Goal: Entertainment & Leisure: Consume media (video, audio)

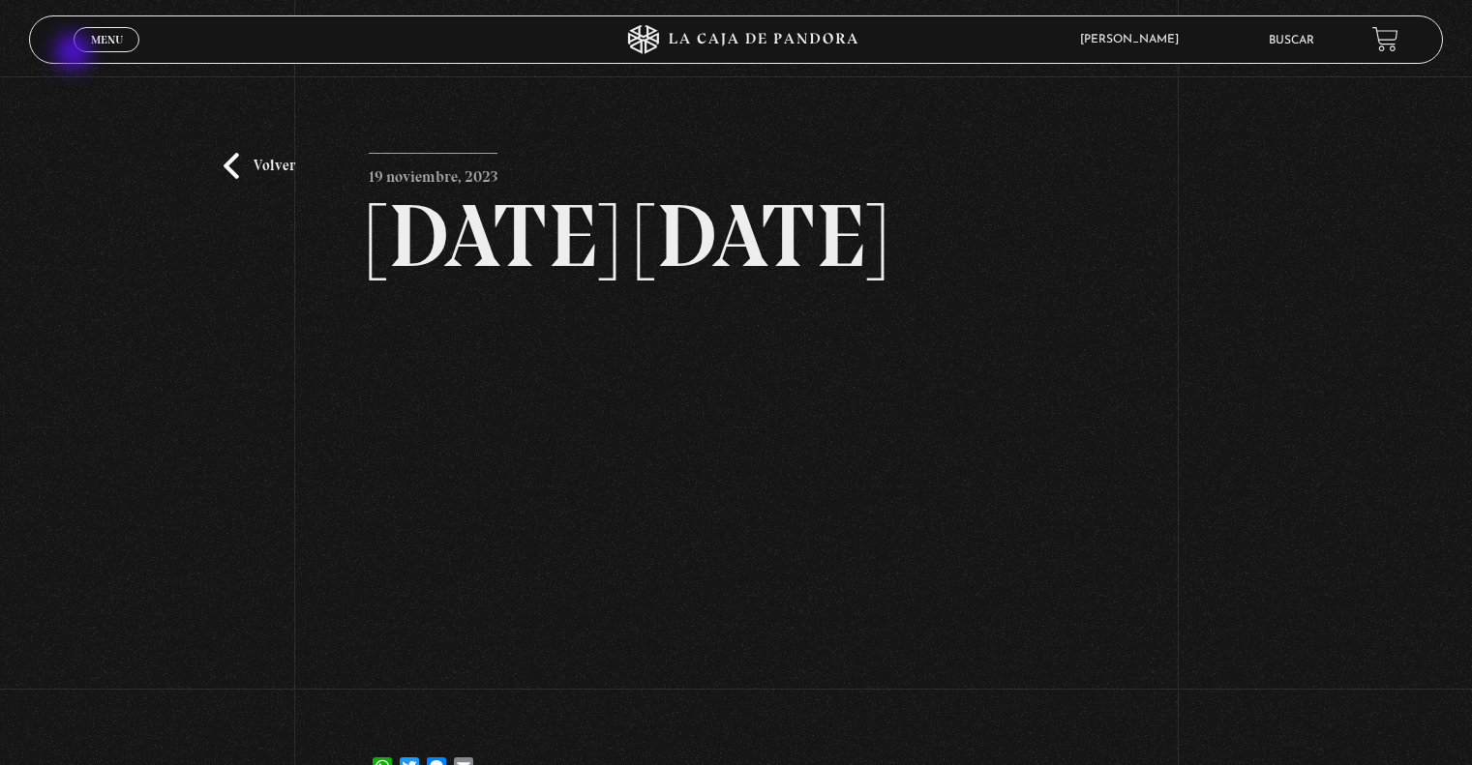
scroll to position [194, 0]
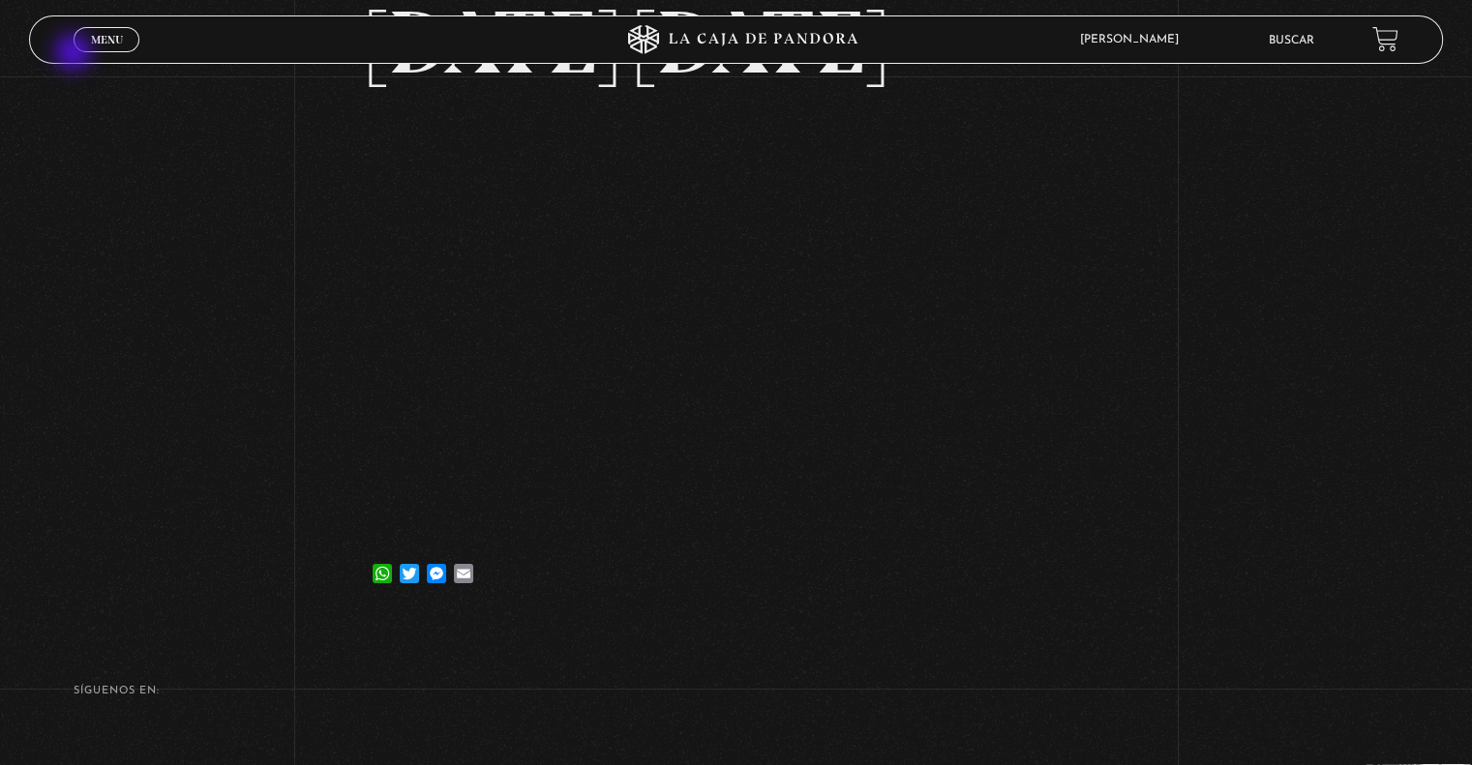
click at [75, 54] on div "Menu Cerrar" at bounding box center [294, 39] width 441 height 46
click at [84, 53] on div "Menu Cerrar" at bounding box center [294, 39] width 441 height 46
click at [94, 45] on span "Menu" at bounding box center [107, 40] width 32 height 12
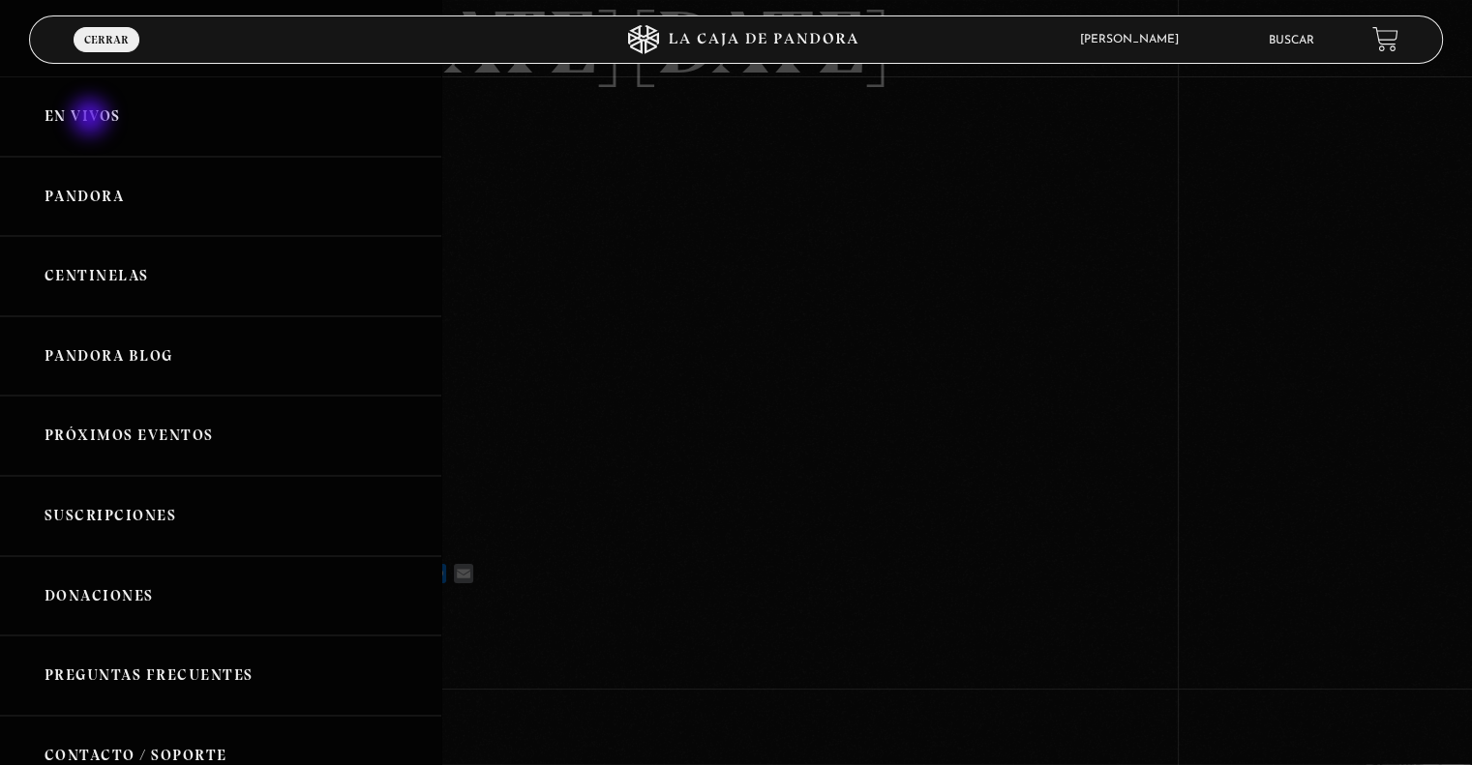
click at [92, 119] on link "En vivos" at bounding box center [220, 116] width 441 height 80
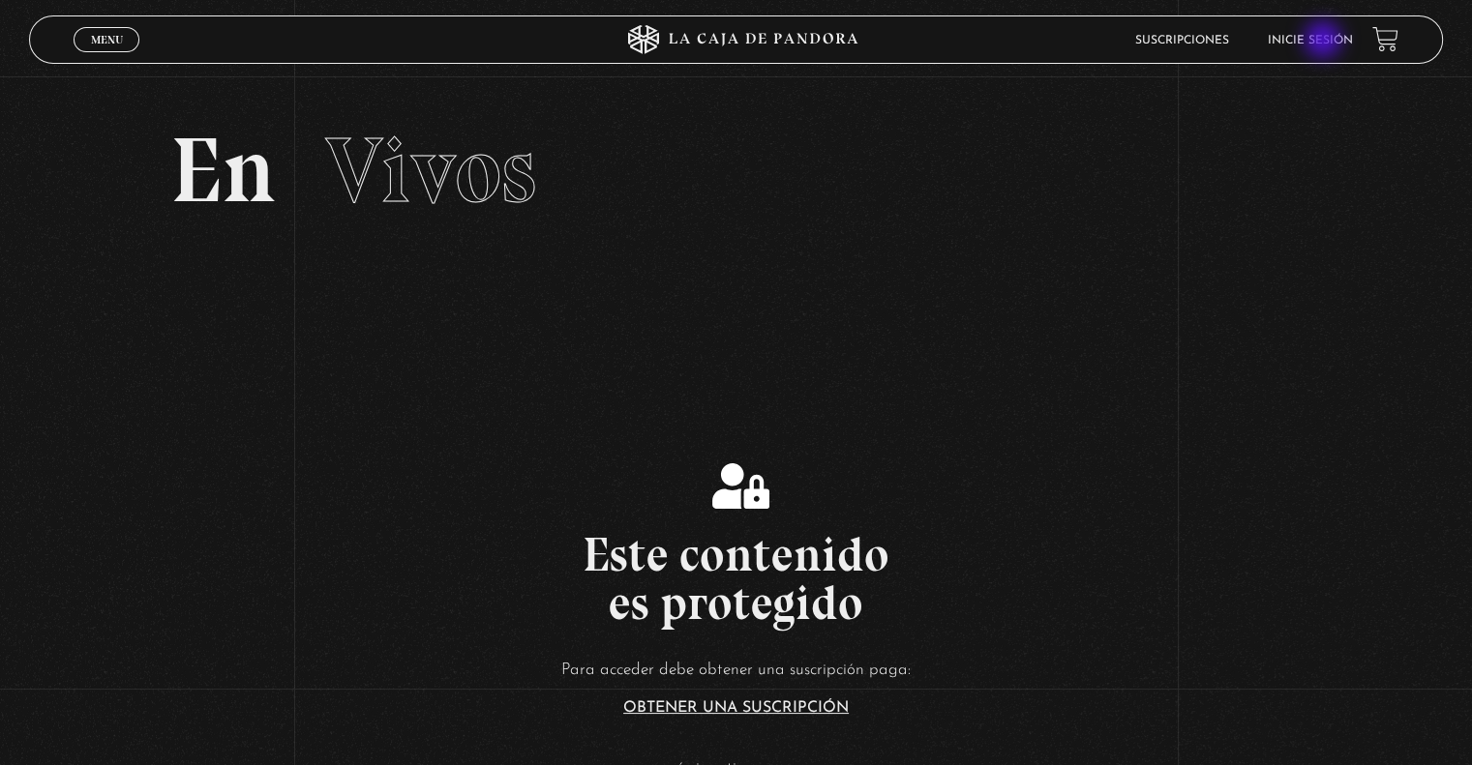
click at [1325, 42] on link "Inicie sesión" at bounding box center [1310, 41] width 85 height 12
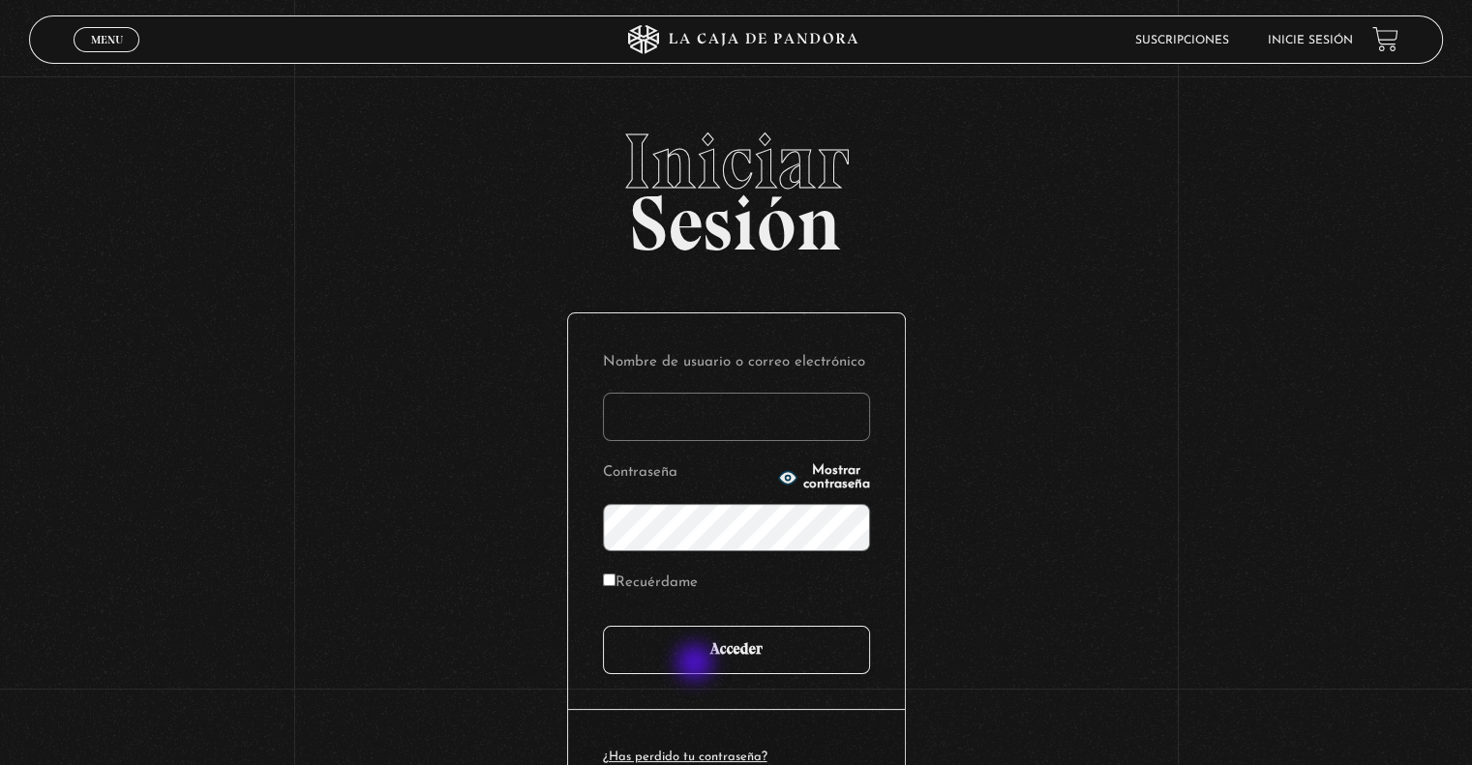
type input "javr6591@gmail.com"
click at [697, 665] on input "Acceder" at bounding box center [736, 650] width 267 height 48
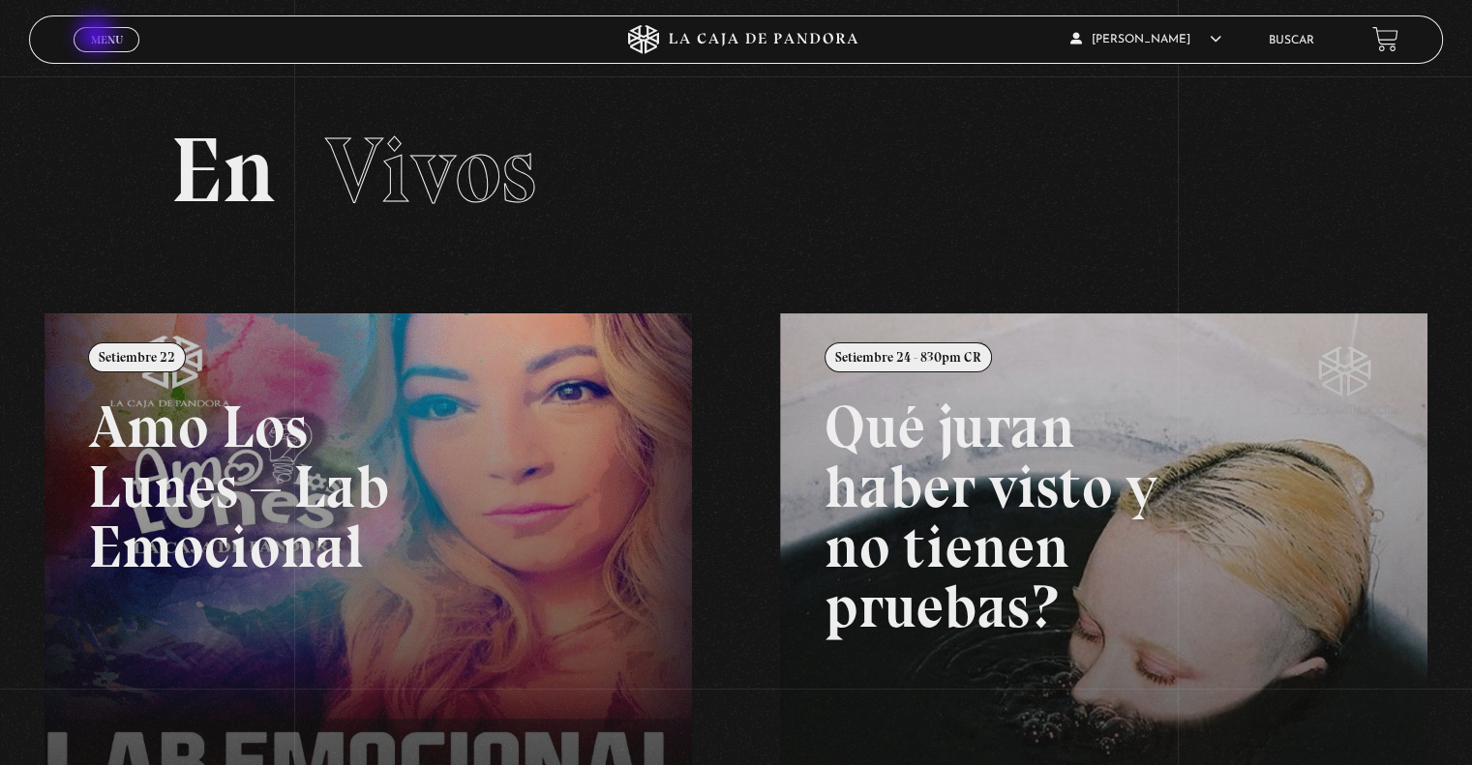
click at [98, 37] on span "Menu" at bounding box center [107, 40] width 32 height 12
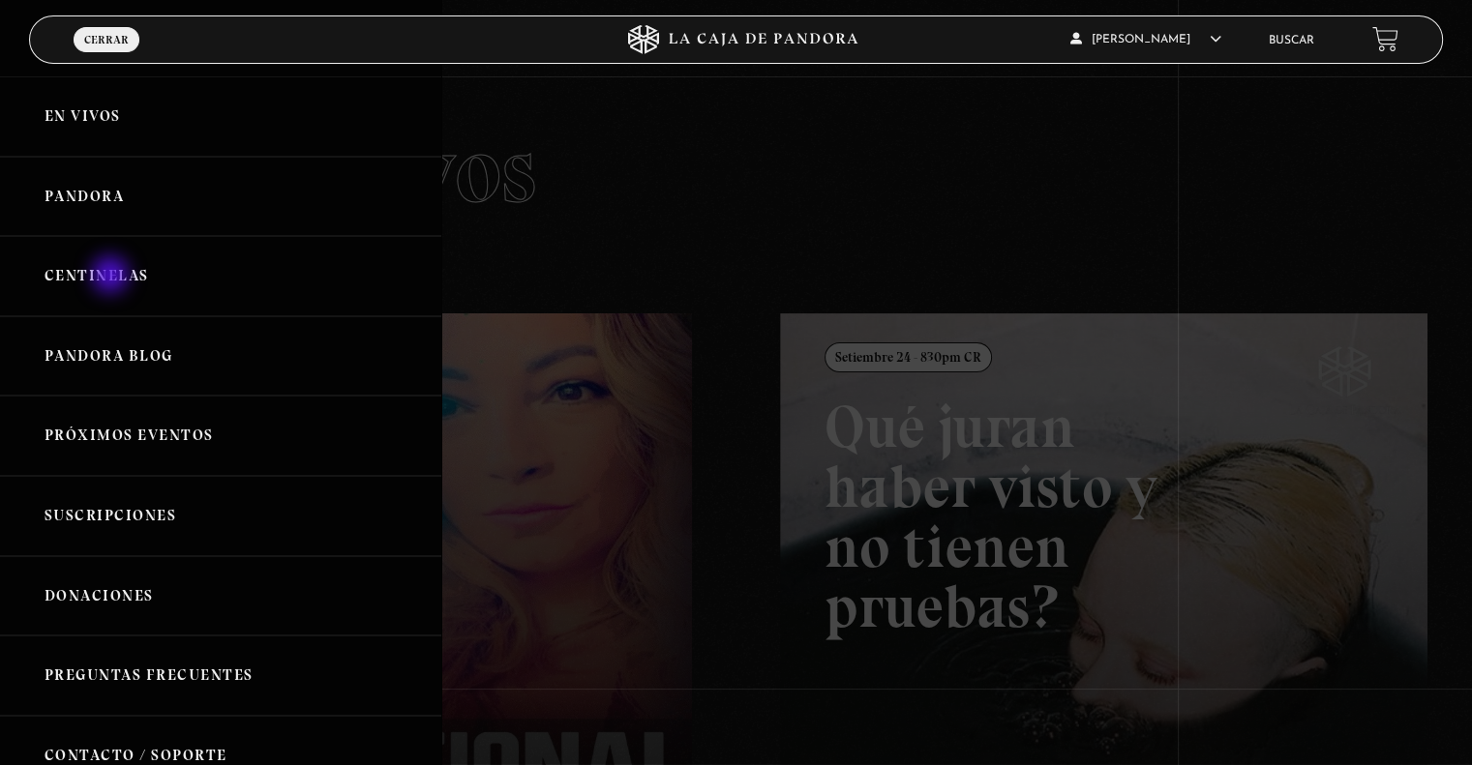
click at [112, 277] on link "Centinelas" at bounding box center [220, 276] width 441 height 80
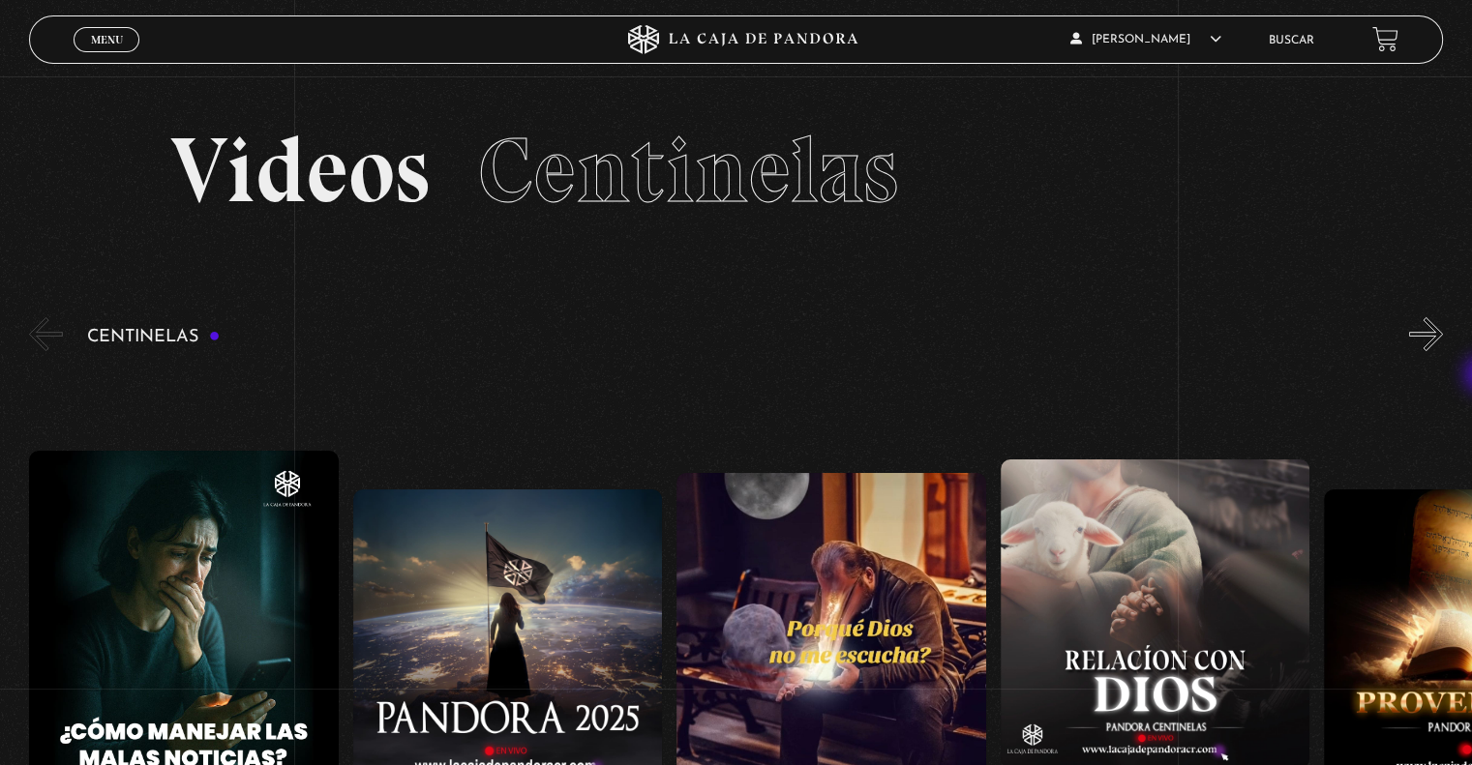
drag, startPoint x: 1467, startPoint y: 191, endPoint x: 1485, endPoint y: 376, distance: 186.7
click at [1471, 376] on html "ingresar al sitio Ver Video Más Información Solicitar Por favor coloque su disp…" at bounding box center [736, 726] width 1472 height 1452
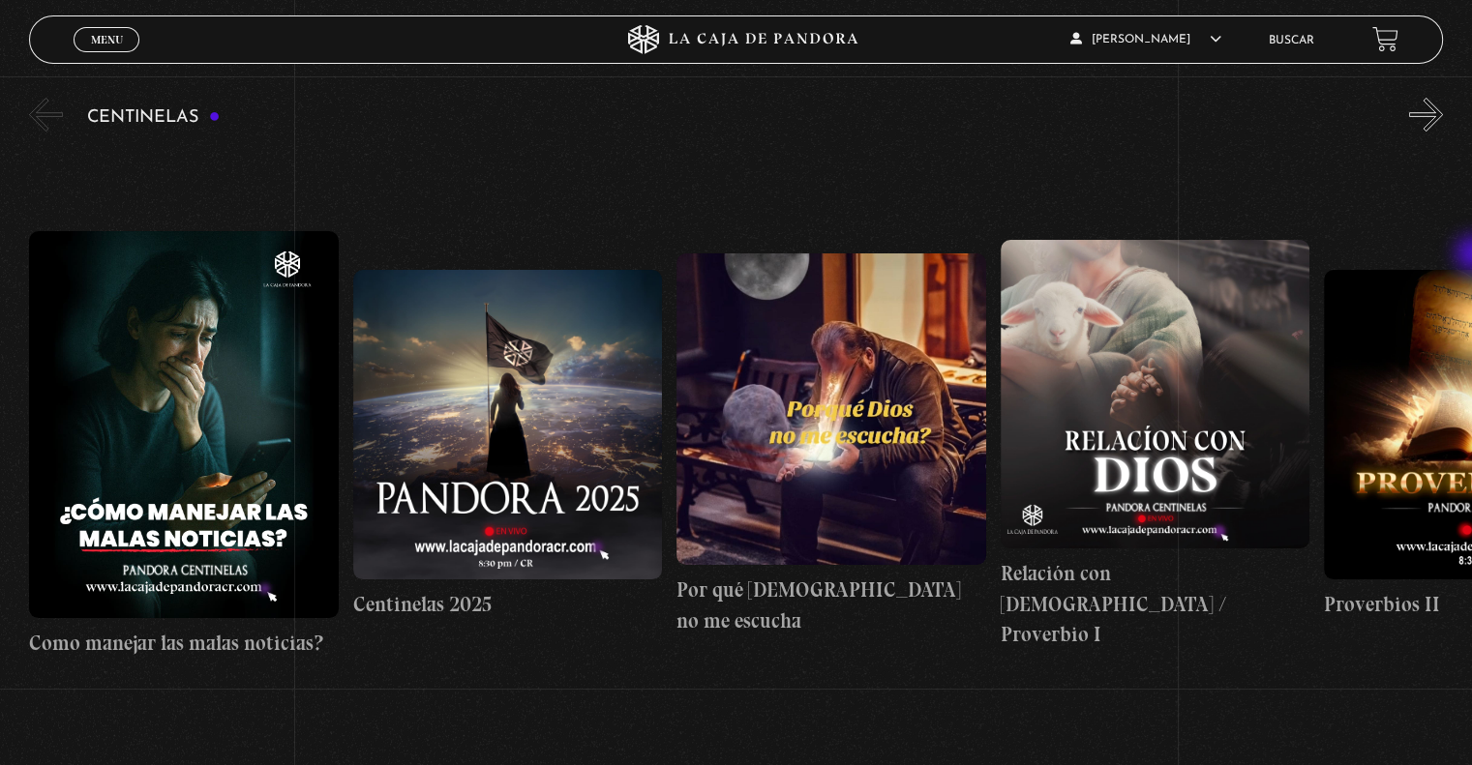
scroll to position [213, 0]
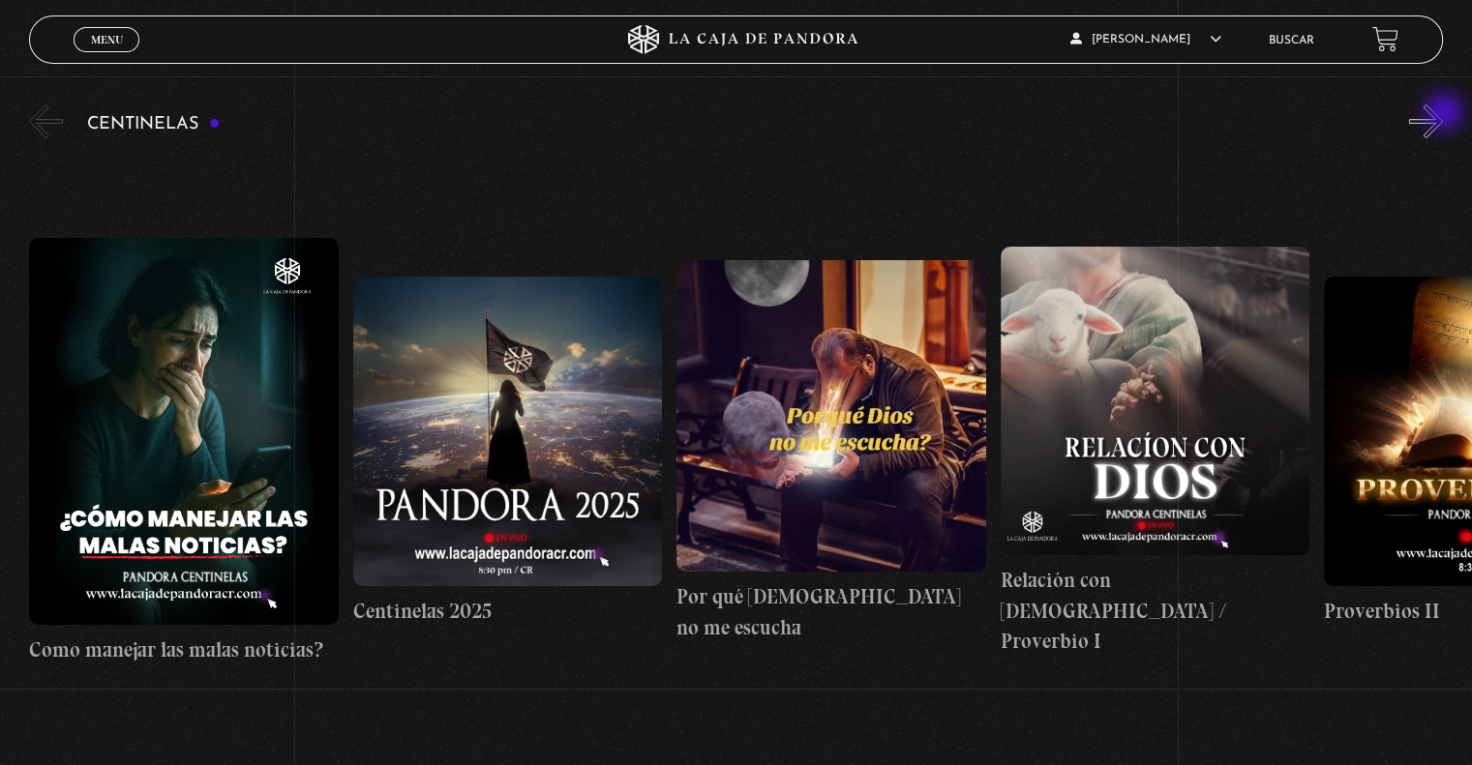
click at [1443, 114] on button "»" at bounding box center [1426, 122] width 34 height 34
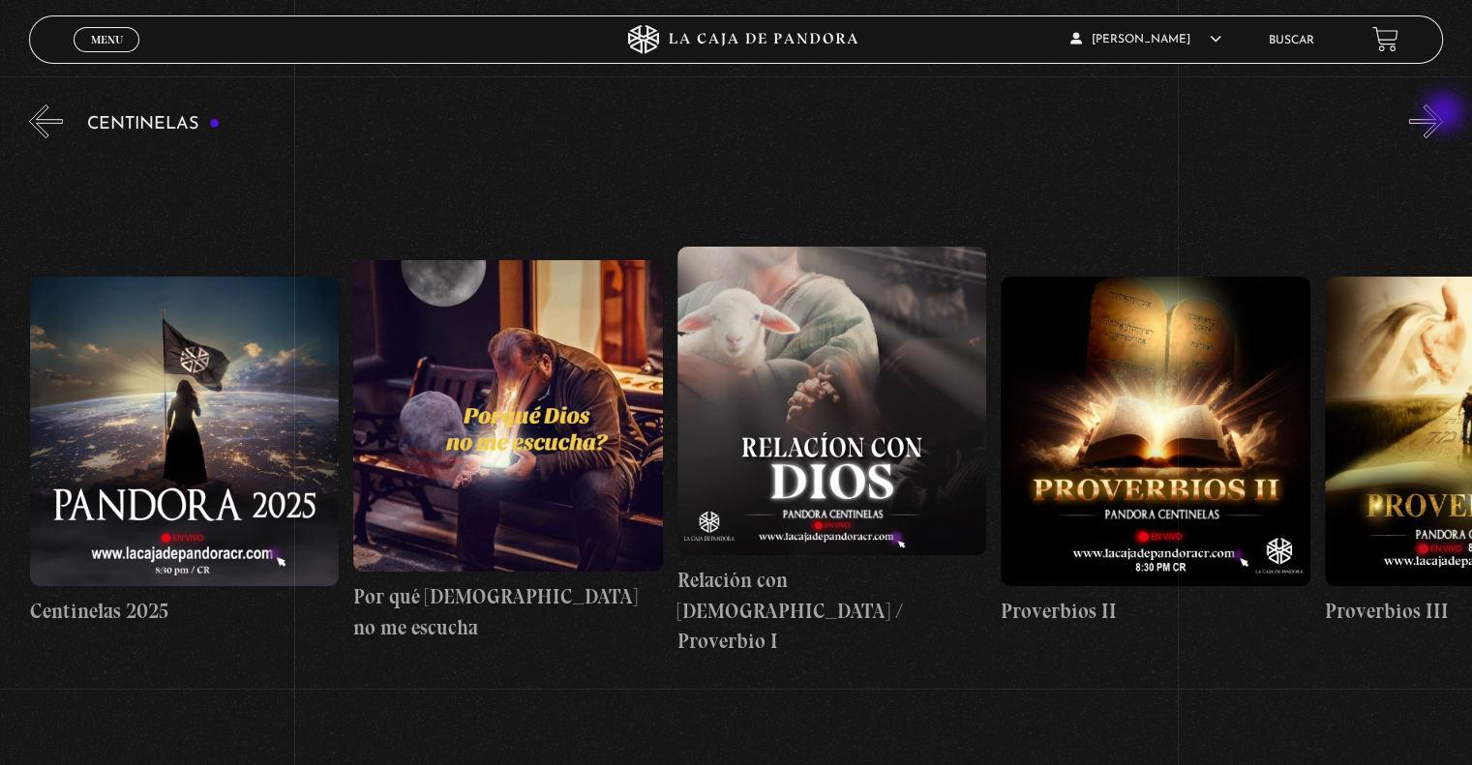
click at [1443, 114] on button "»" at bounding box center [1426, 122] width 34 height 34
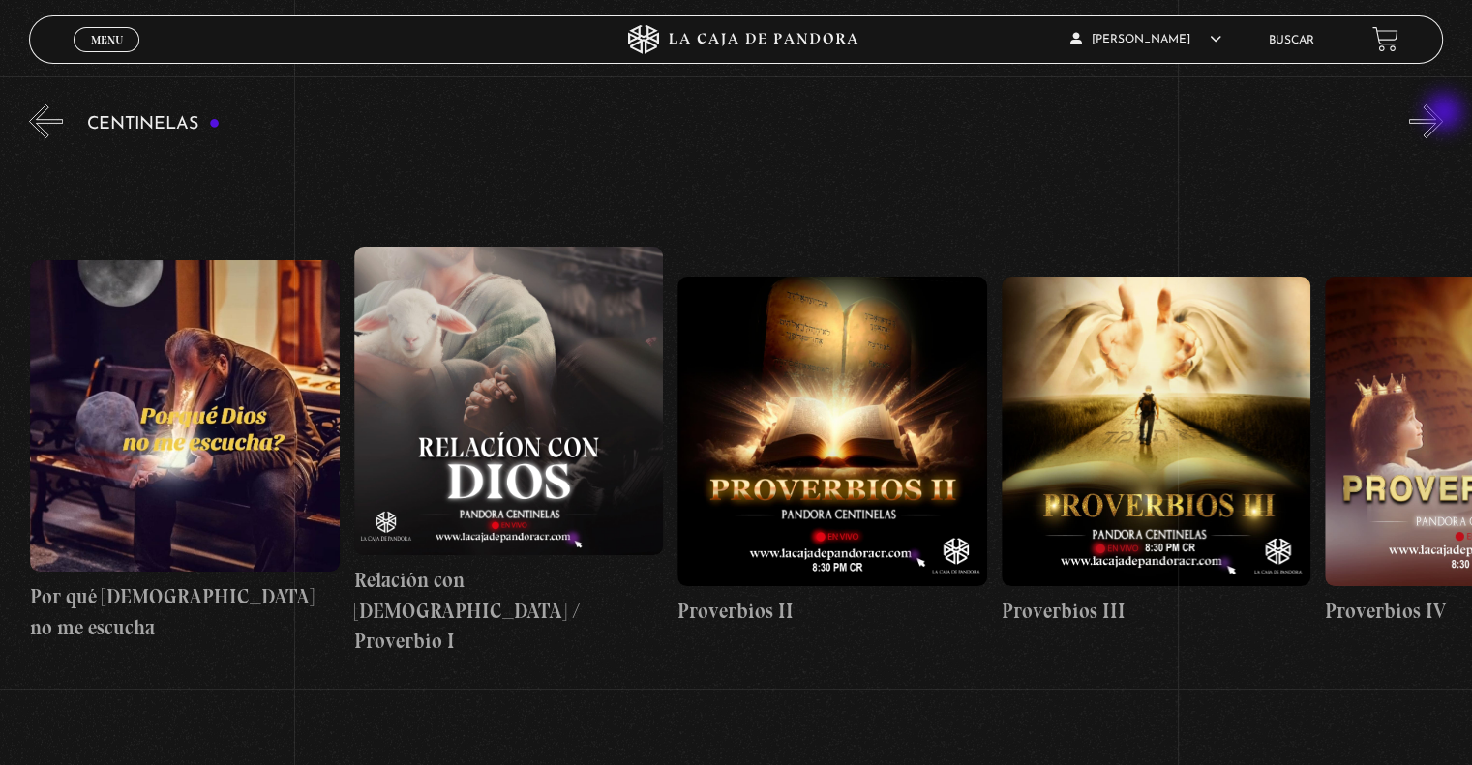
click at [1443, 114] on button "»" at bounding box center [1426, 122] width 34 height 34
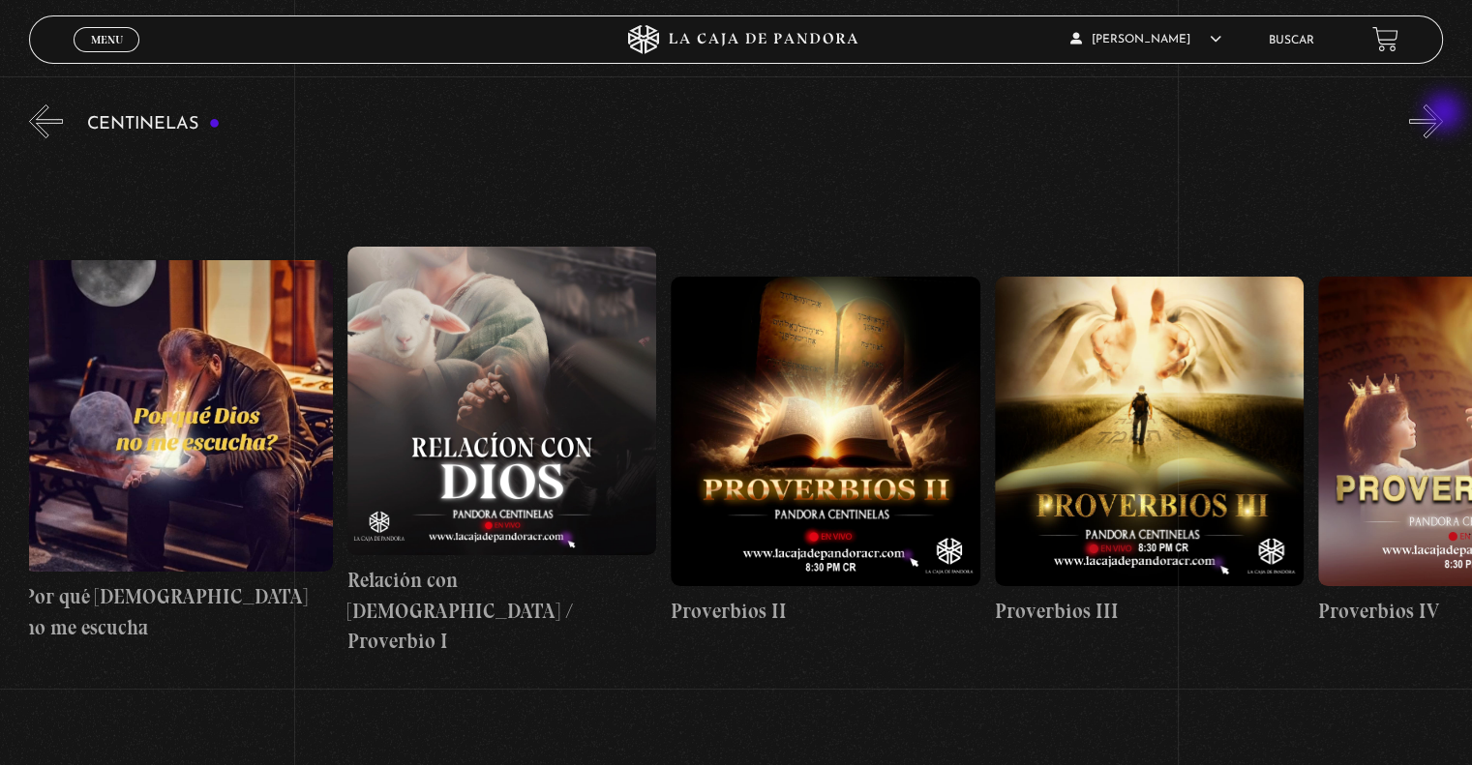
click at [1443, 114] on button "»" at bounding box center [1426, 122] width 34 height 34
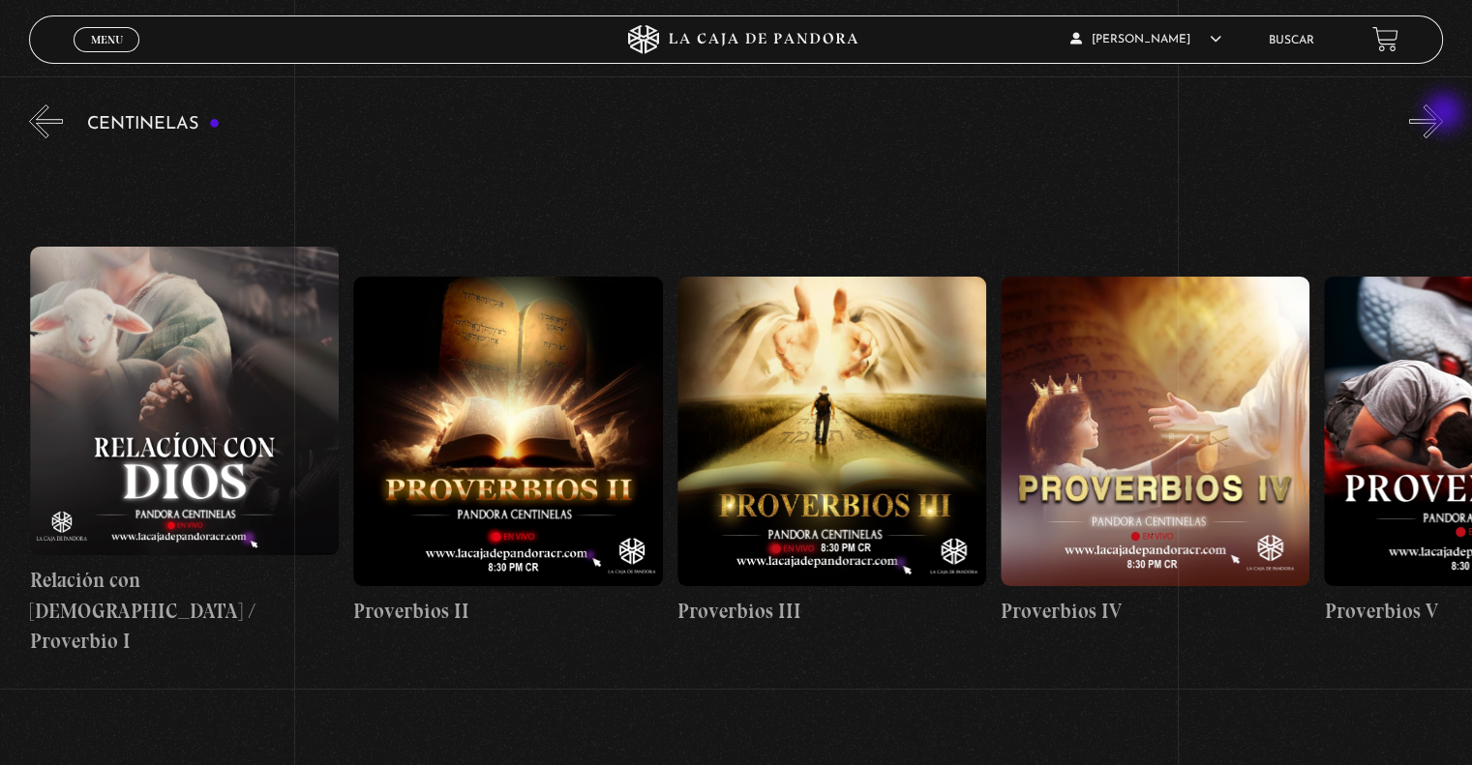
click at [1443, 114] on button "»" at bounding box center [1426, 122] width 34 height 34
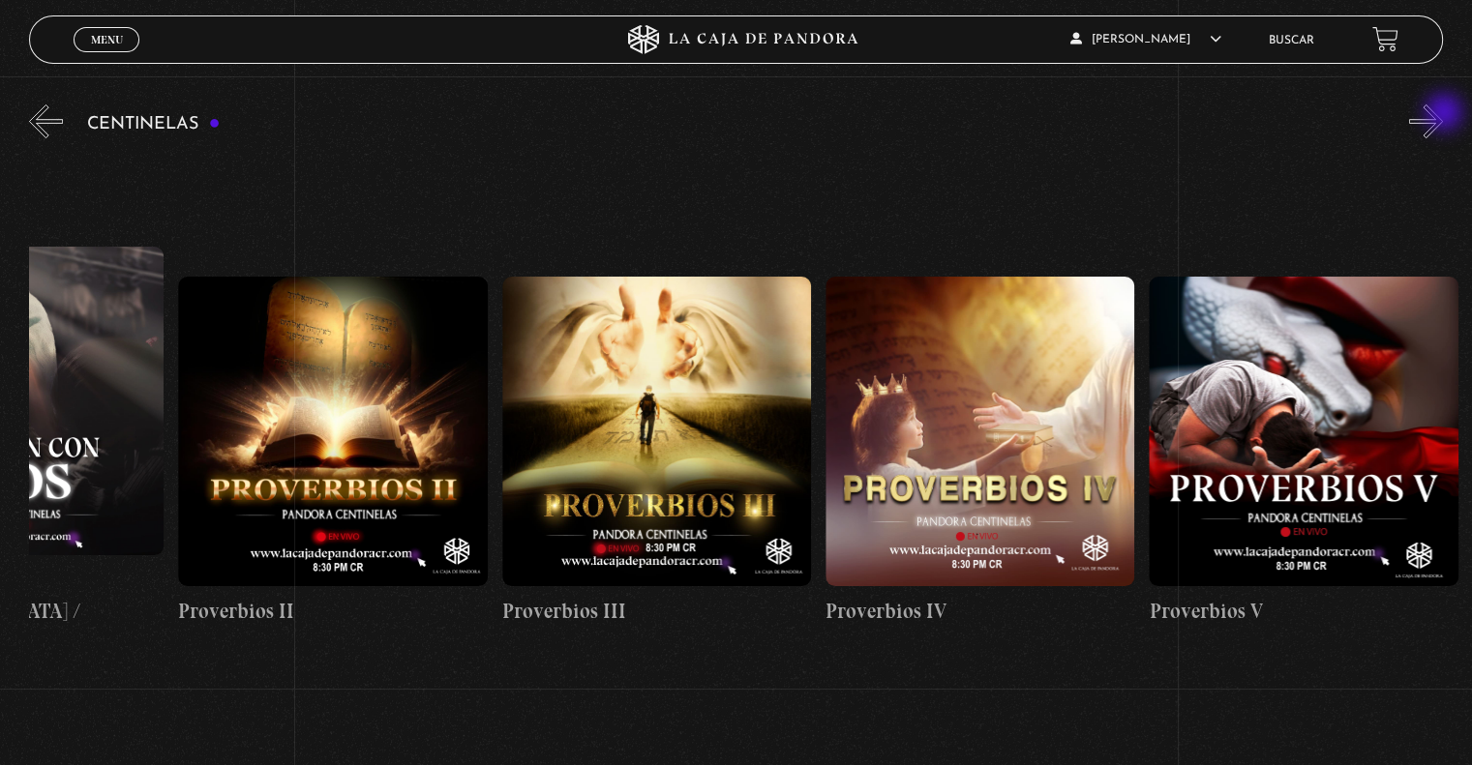
click at [1443, 114] on button "»" at bounding box center [1426, 122] width 34 height 34
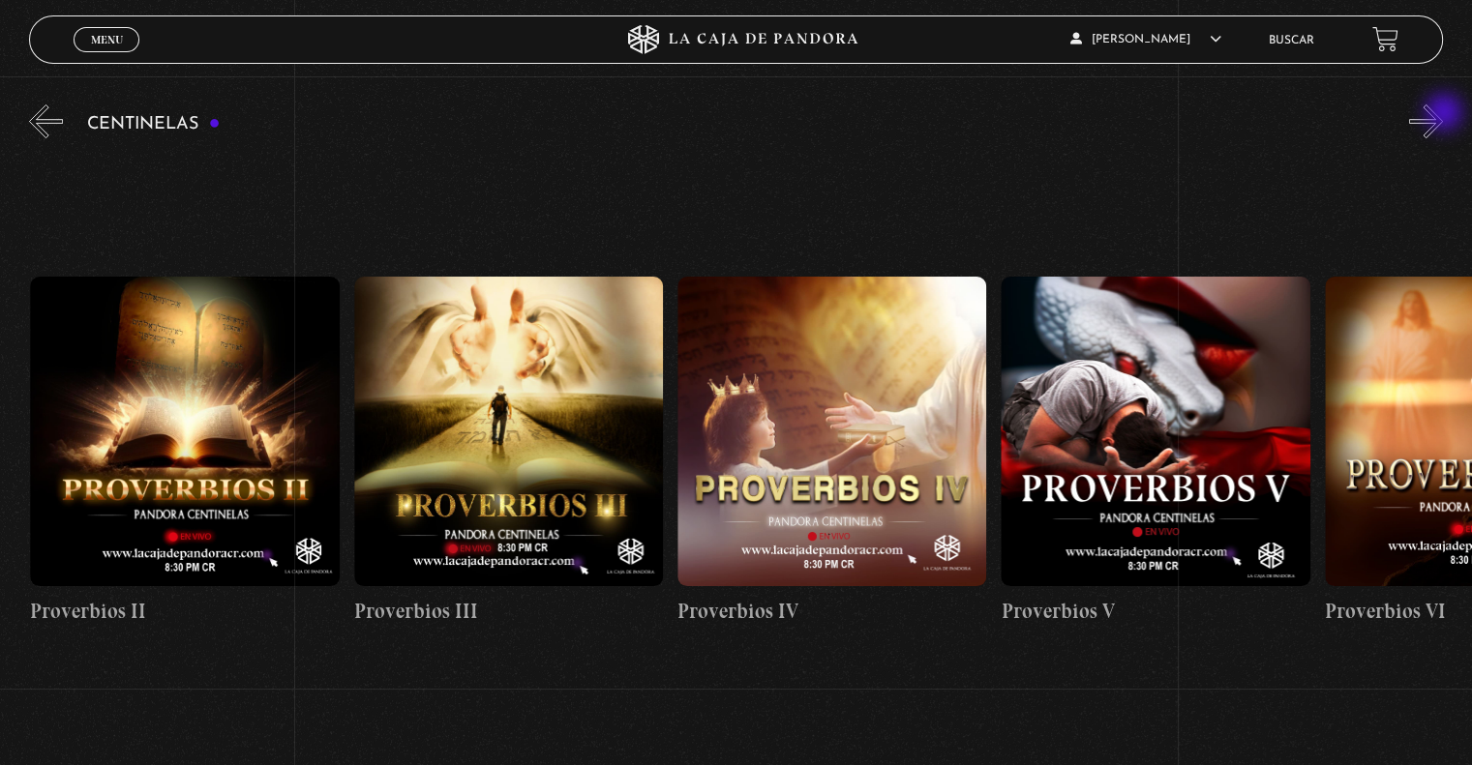
click at [1443, 114] on button "»" at bounding box center [1426, 122] width 34 height 34
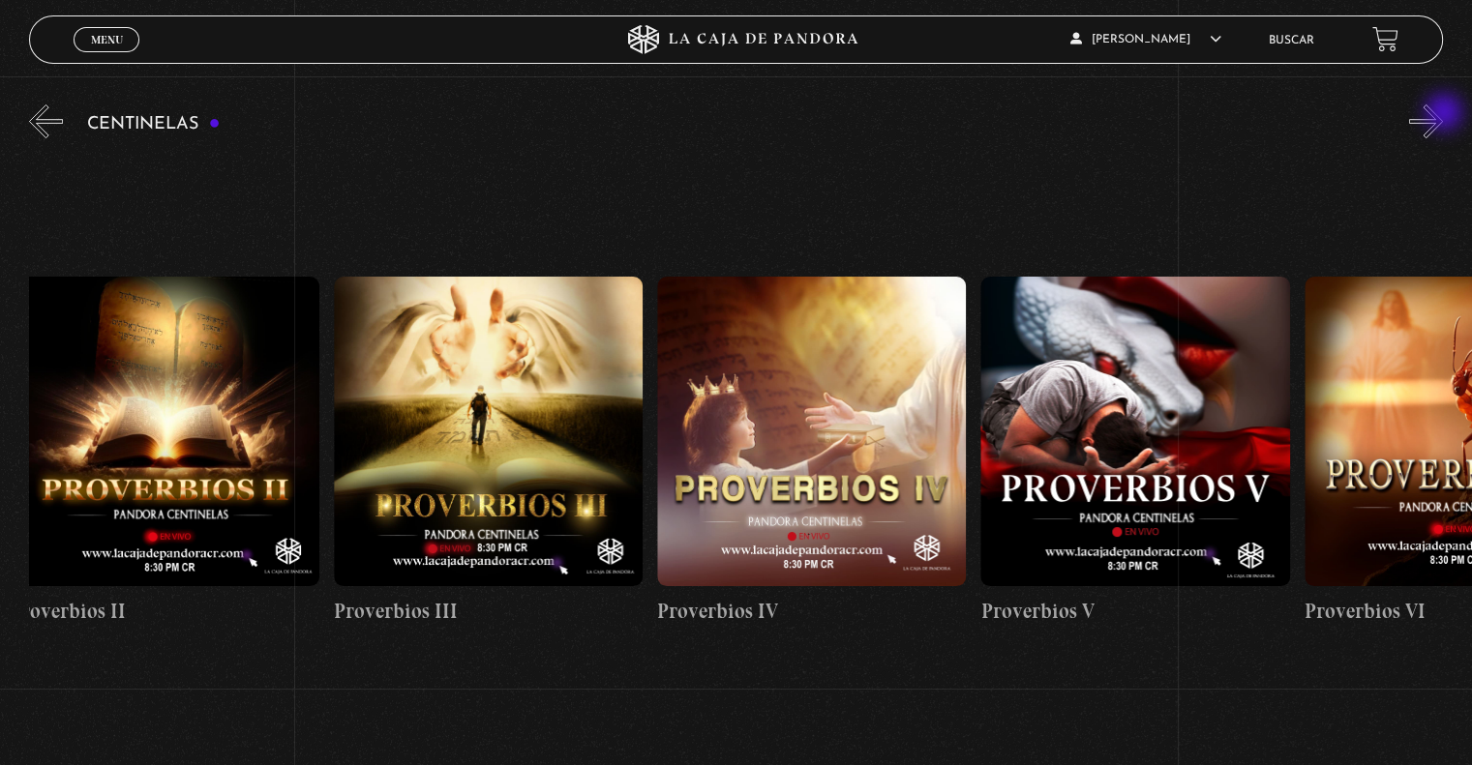
click at [1443, 114] on button "»" at bounding box center [1426, 122] width 34 height 34
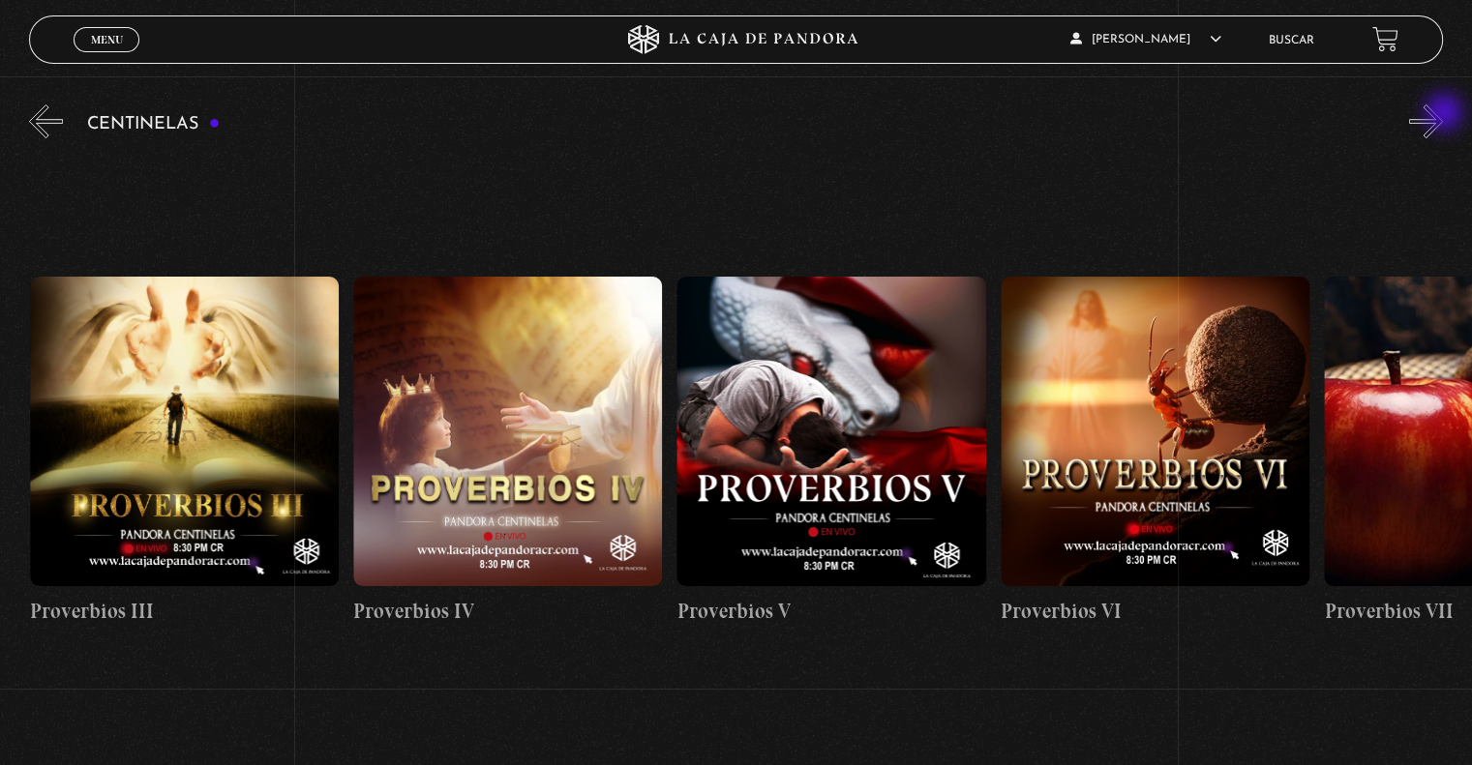
click at [1443, 114] on button "»" at bounding box center [1426, 122] width 34 height 34
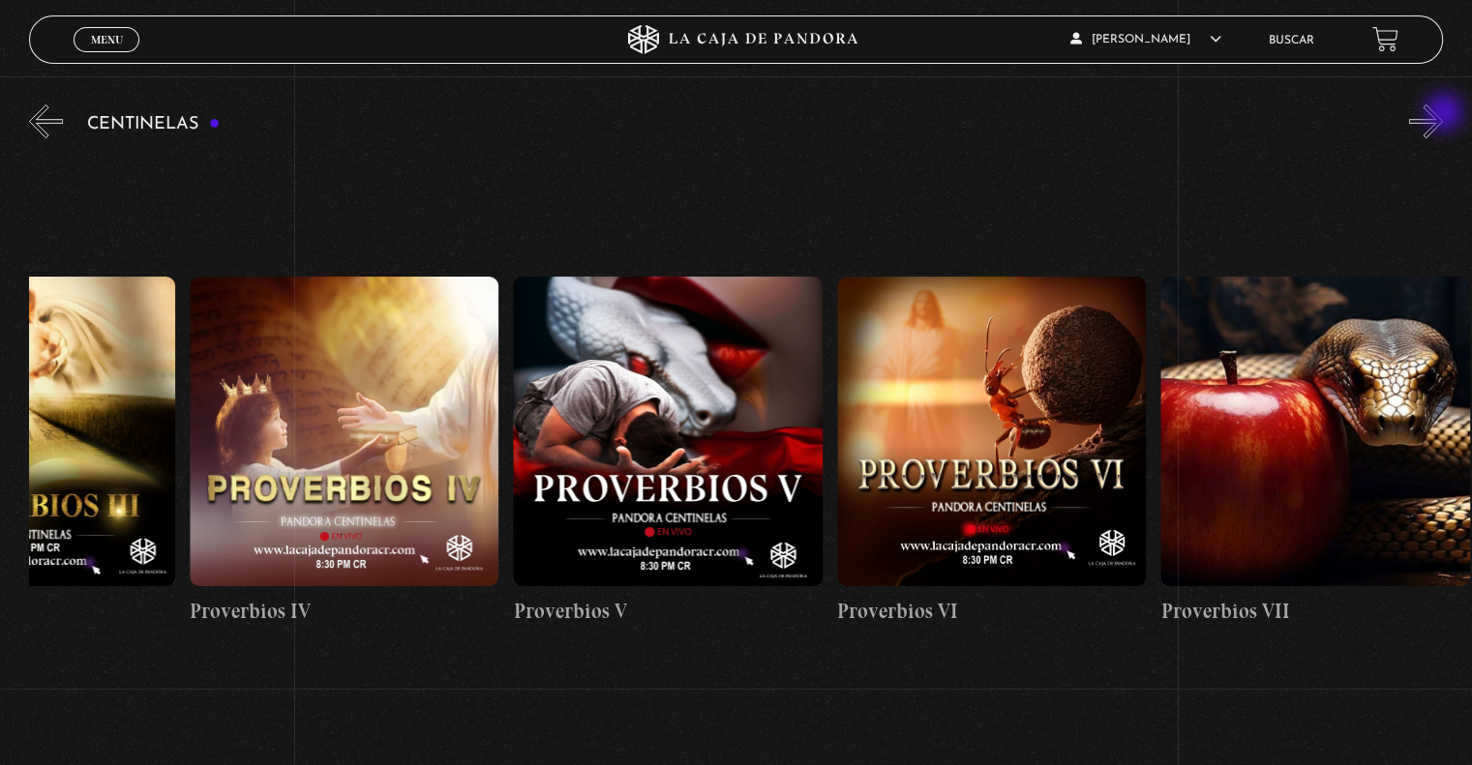
click at [1443, 114] on button "»" at bounding box center [1426, 122] width 34 height 34
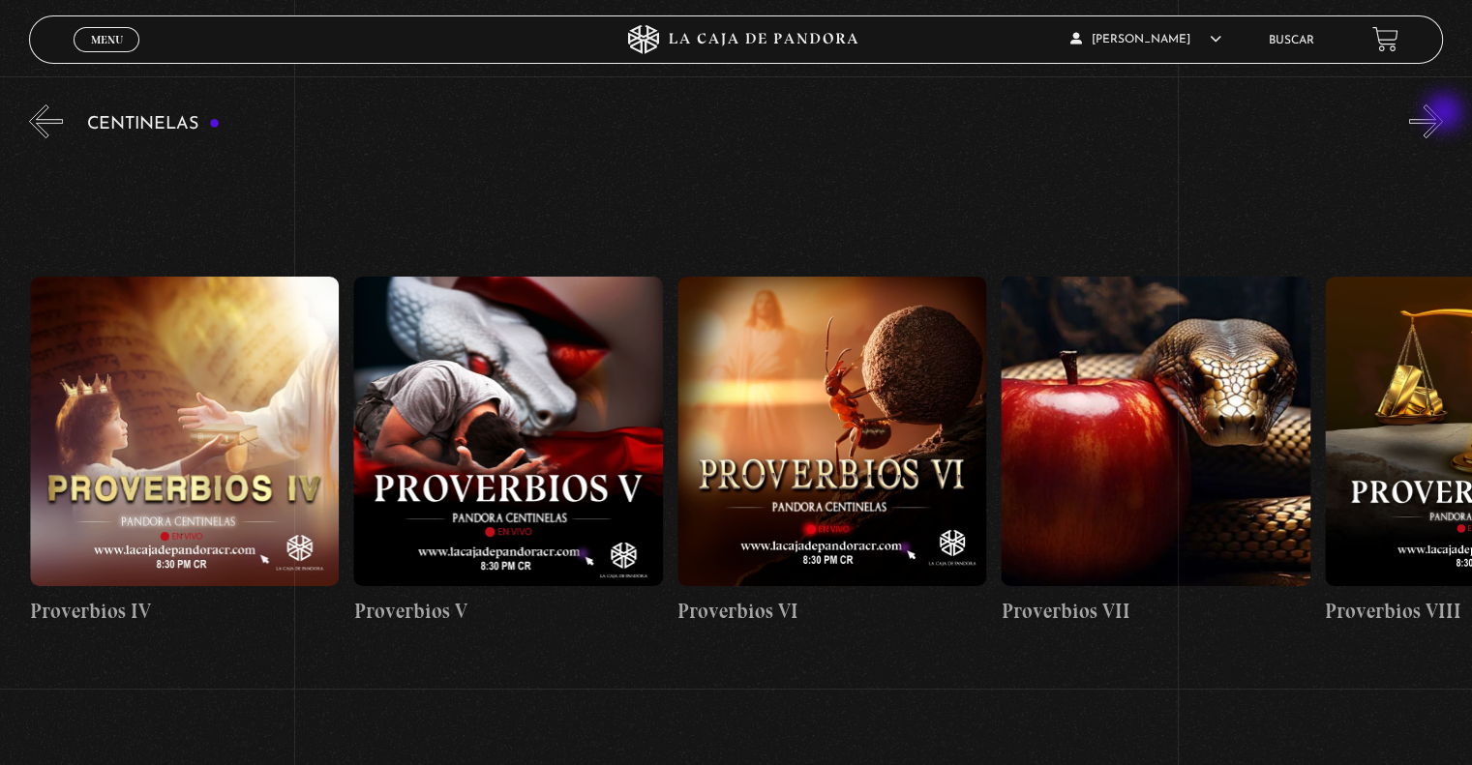
click at [1443, 114] on button "»" at bounding box center [1426, 122] width 34 height 34
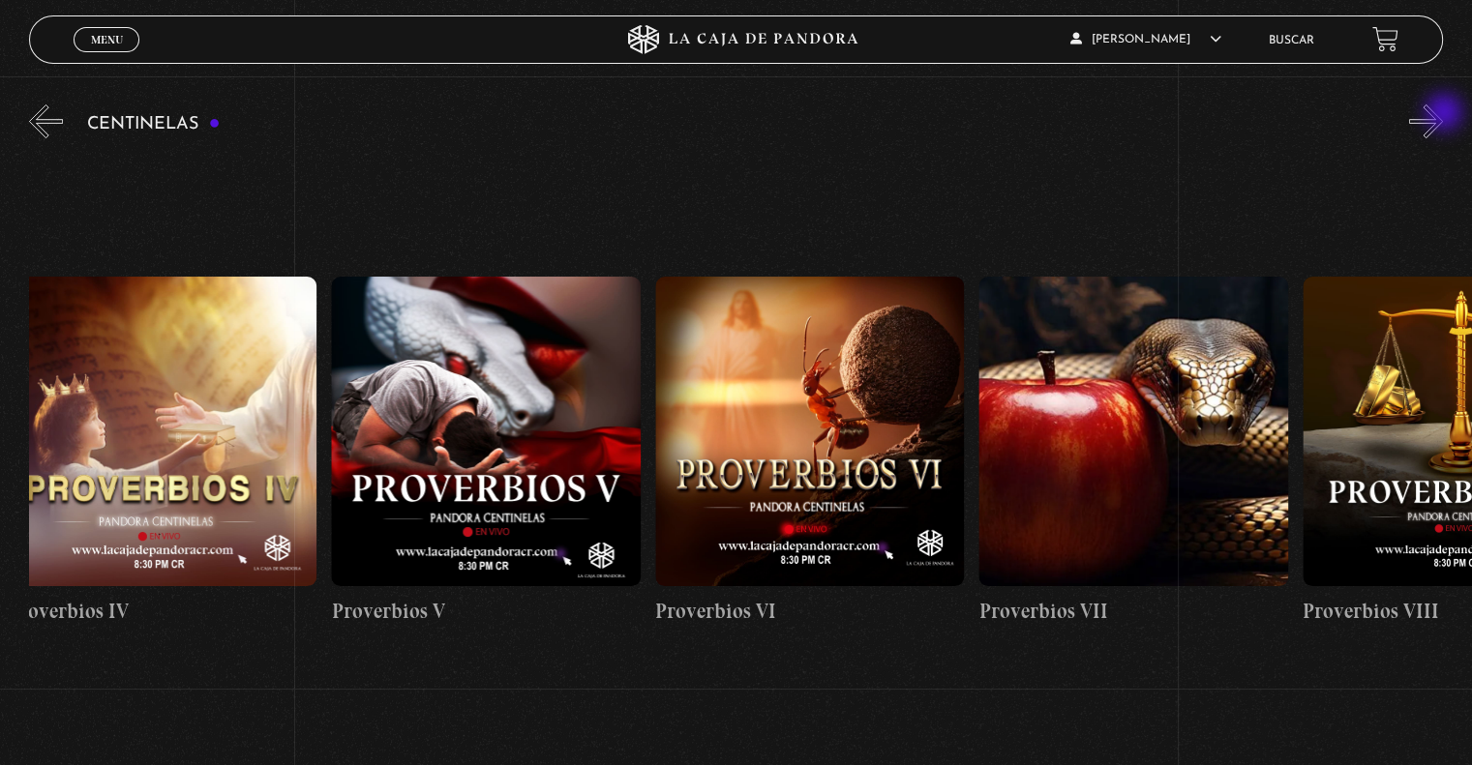
click at [1443, 114] on button "»" at bounding box center [1426, 122] width 34 height 34
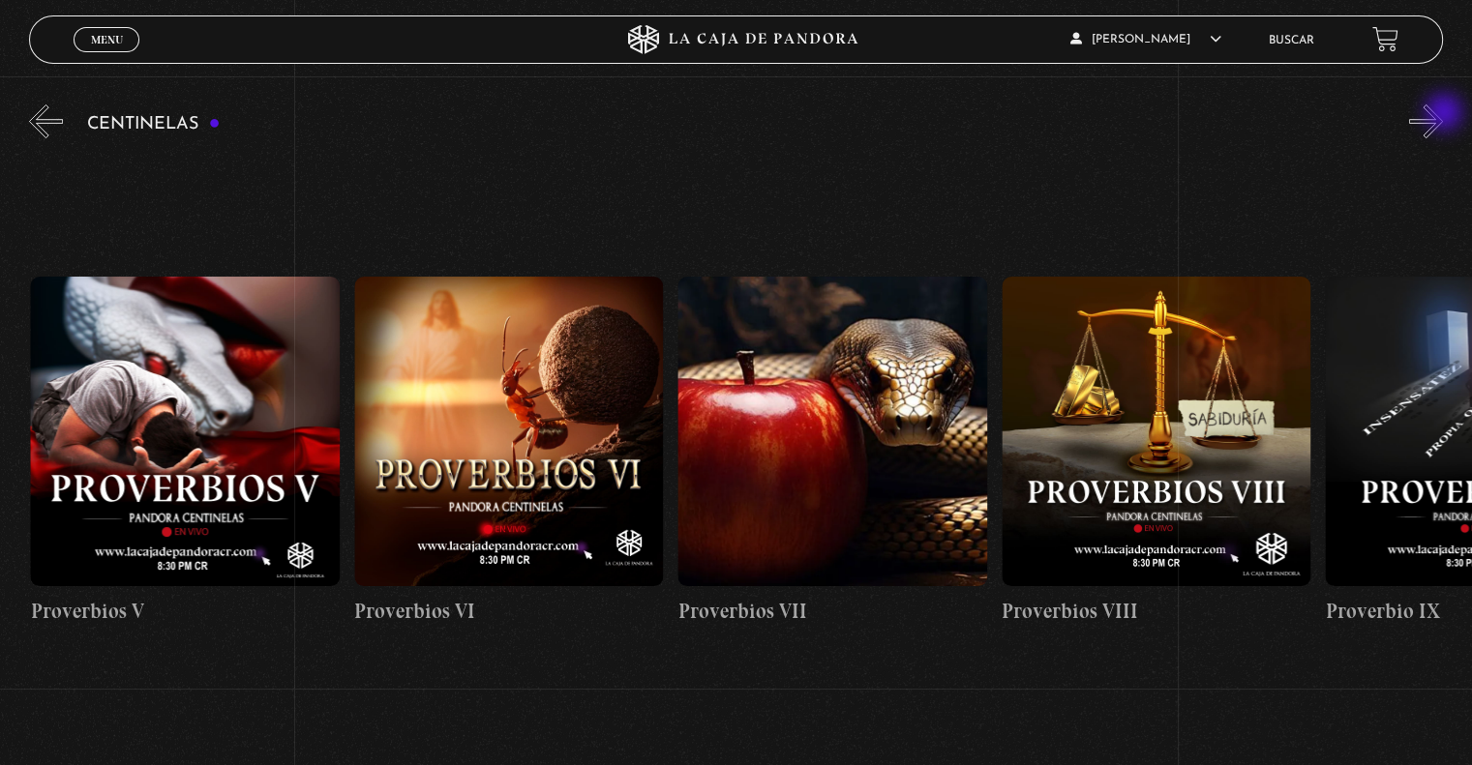
click at [1443, 114] on button "»" at bounding box center [1426, 122] width 34 height 34
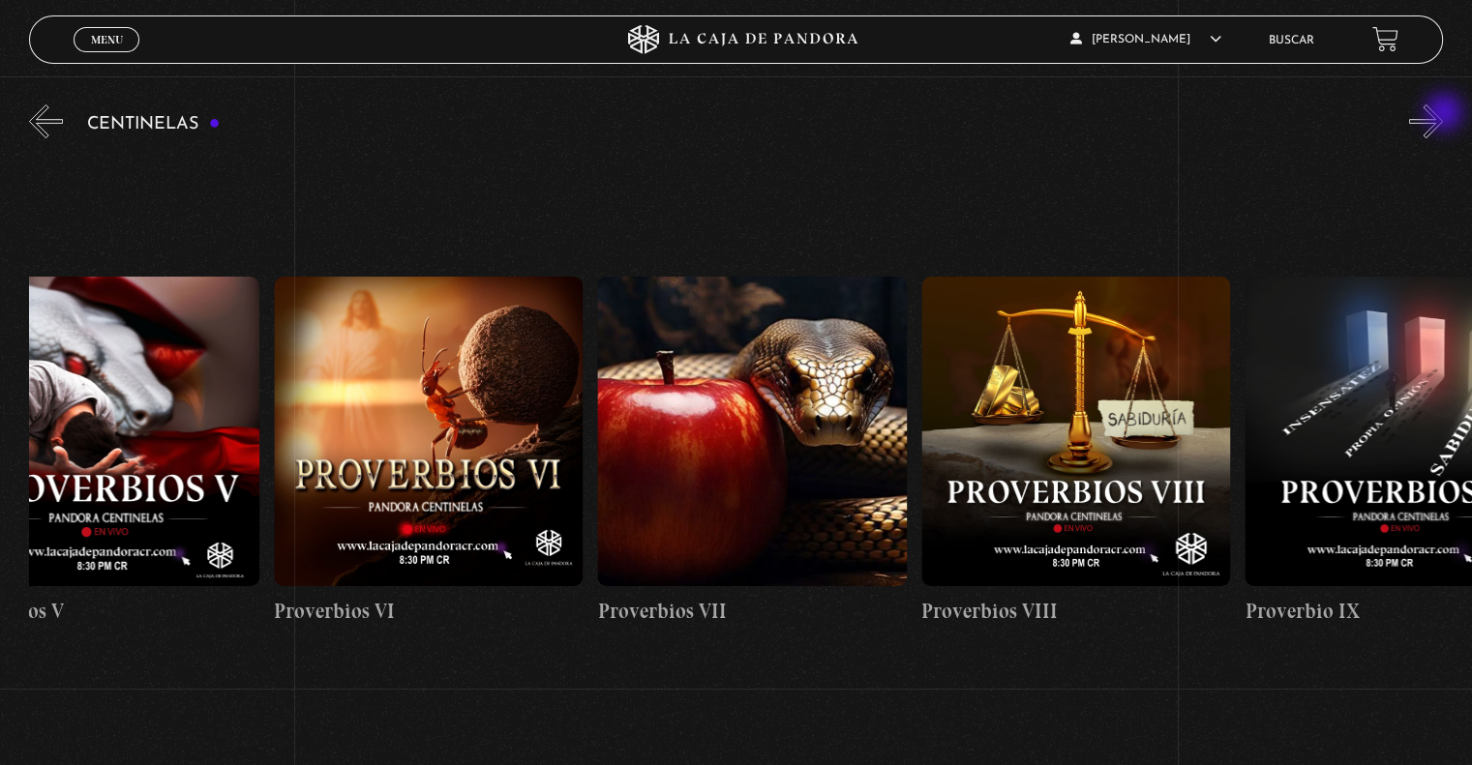
click at [1443, 114] on button "»" at bounding box center [1426, 122] width 34 height 34
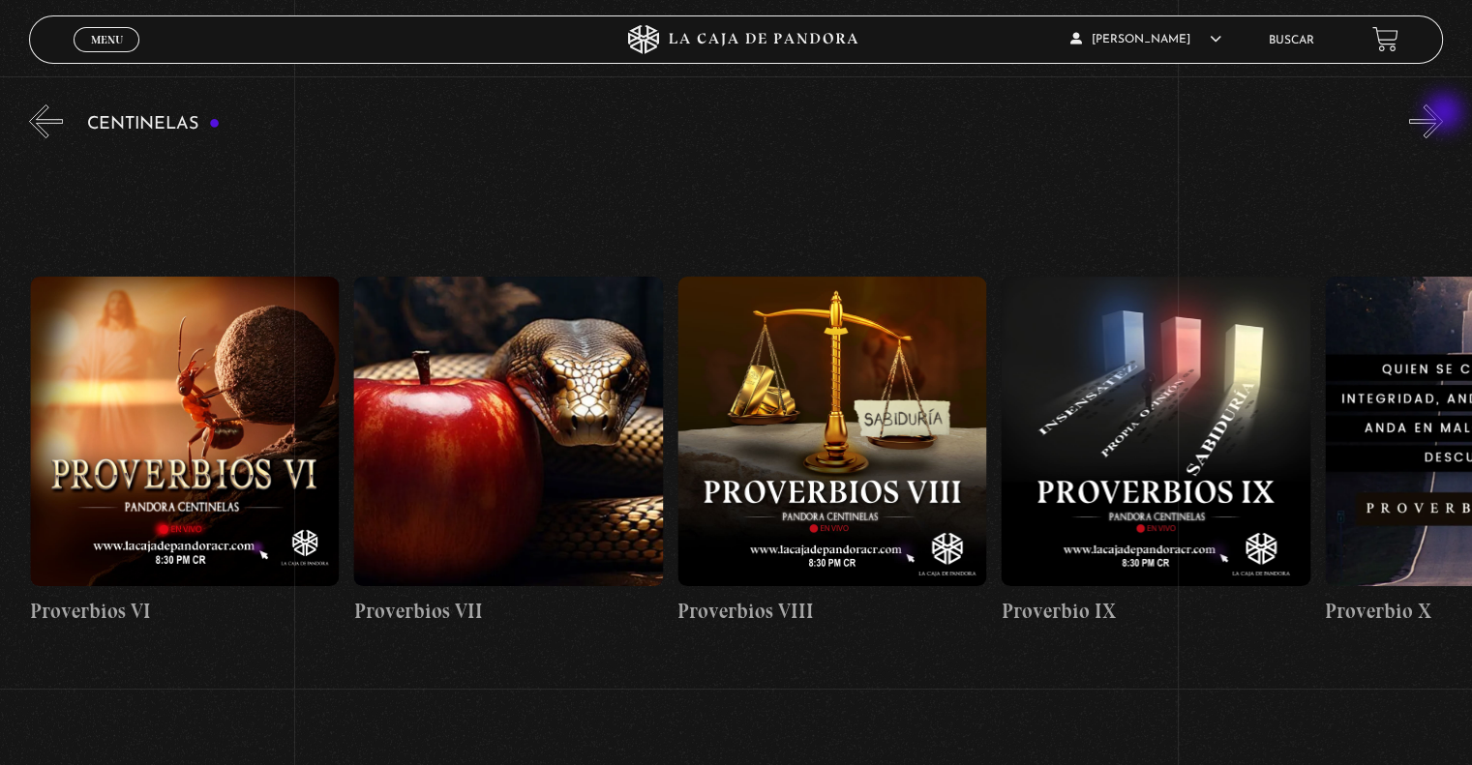
click at [1443, 114] on button "»" at bounding box center [1426, 122] width 34 height 34
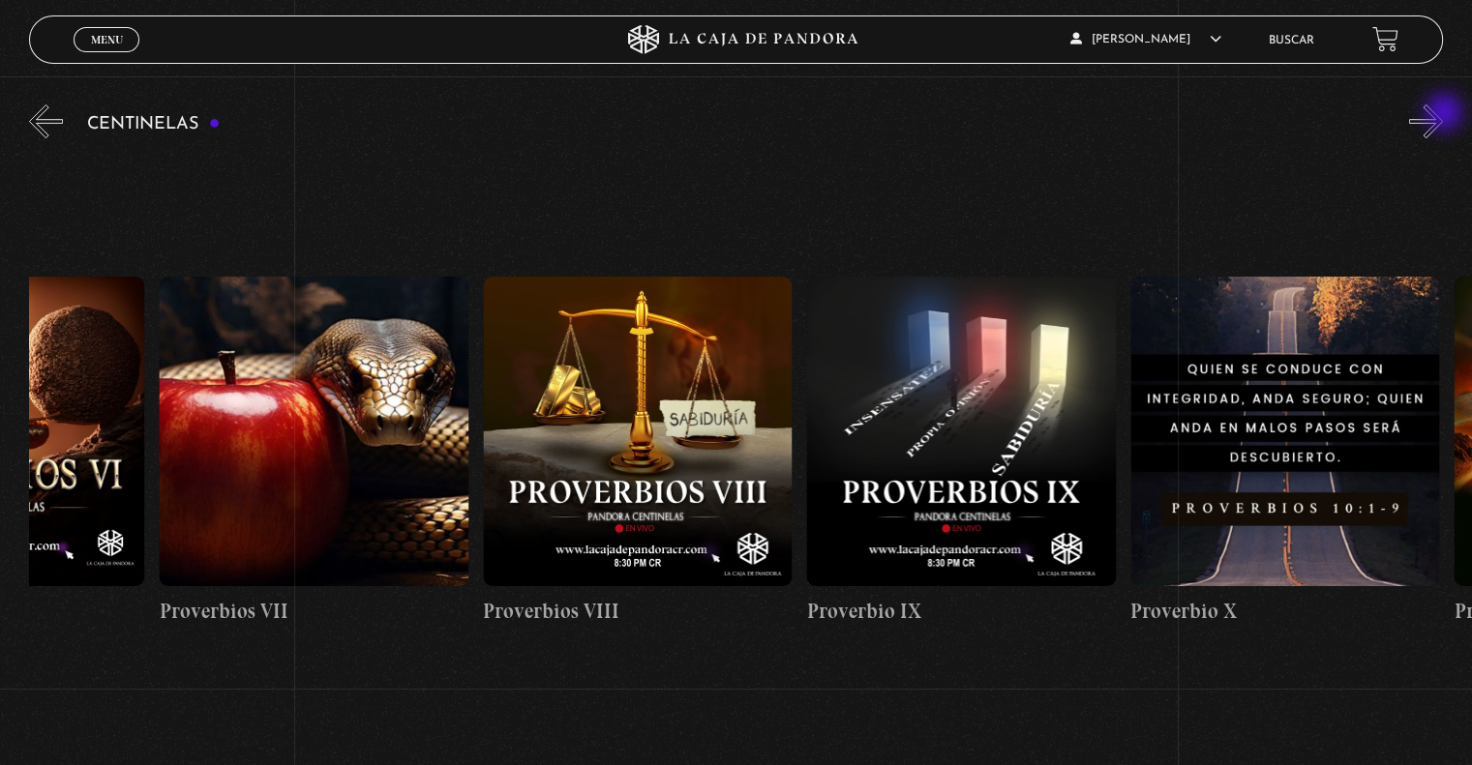
click at [1443, 114] on button "»" at bounding box center [1426, 122] width 34 height 34
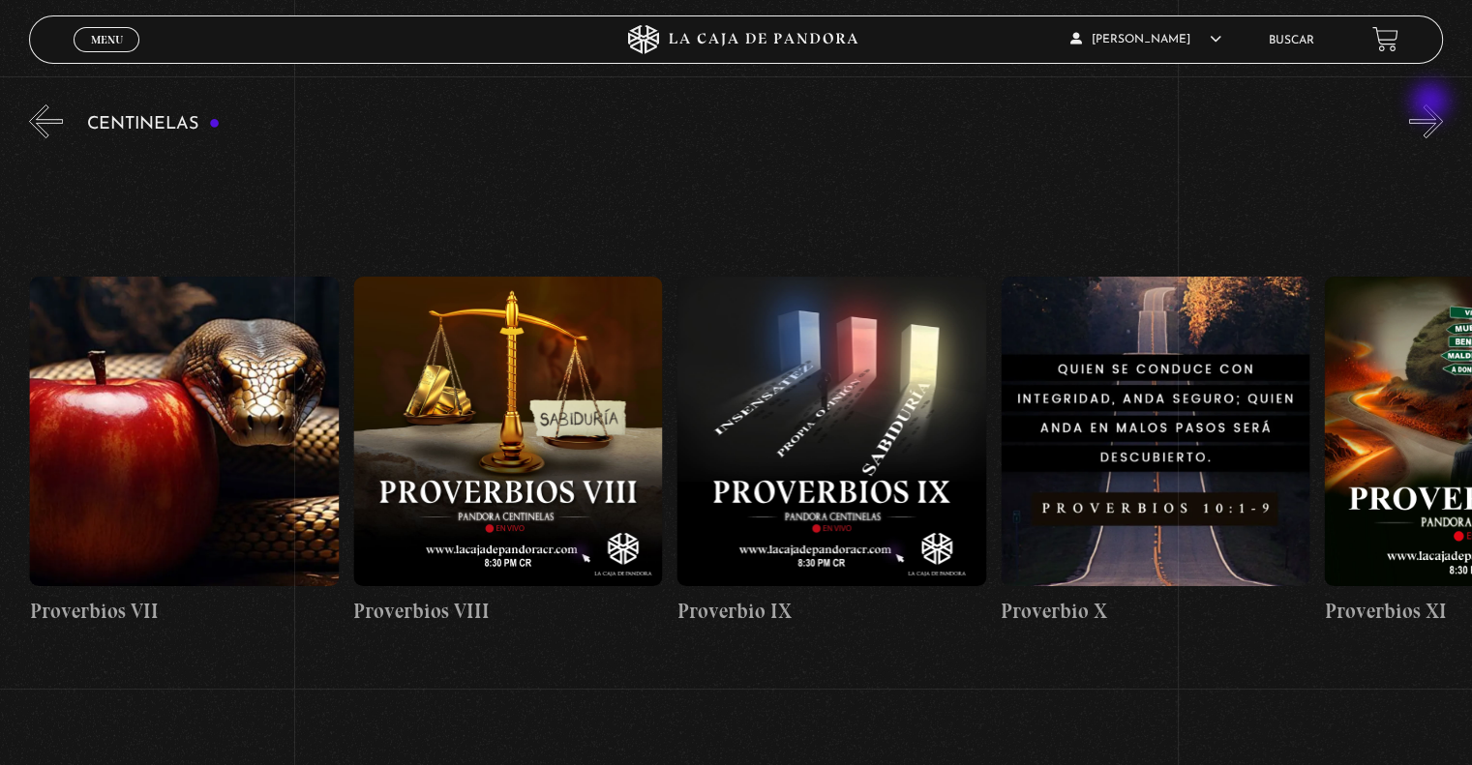
click at [1432, 105] on button "»" at bounding box center [1426, 122] width 34 height 34
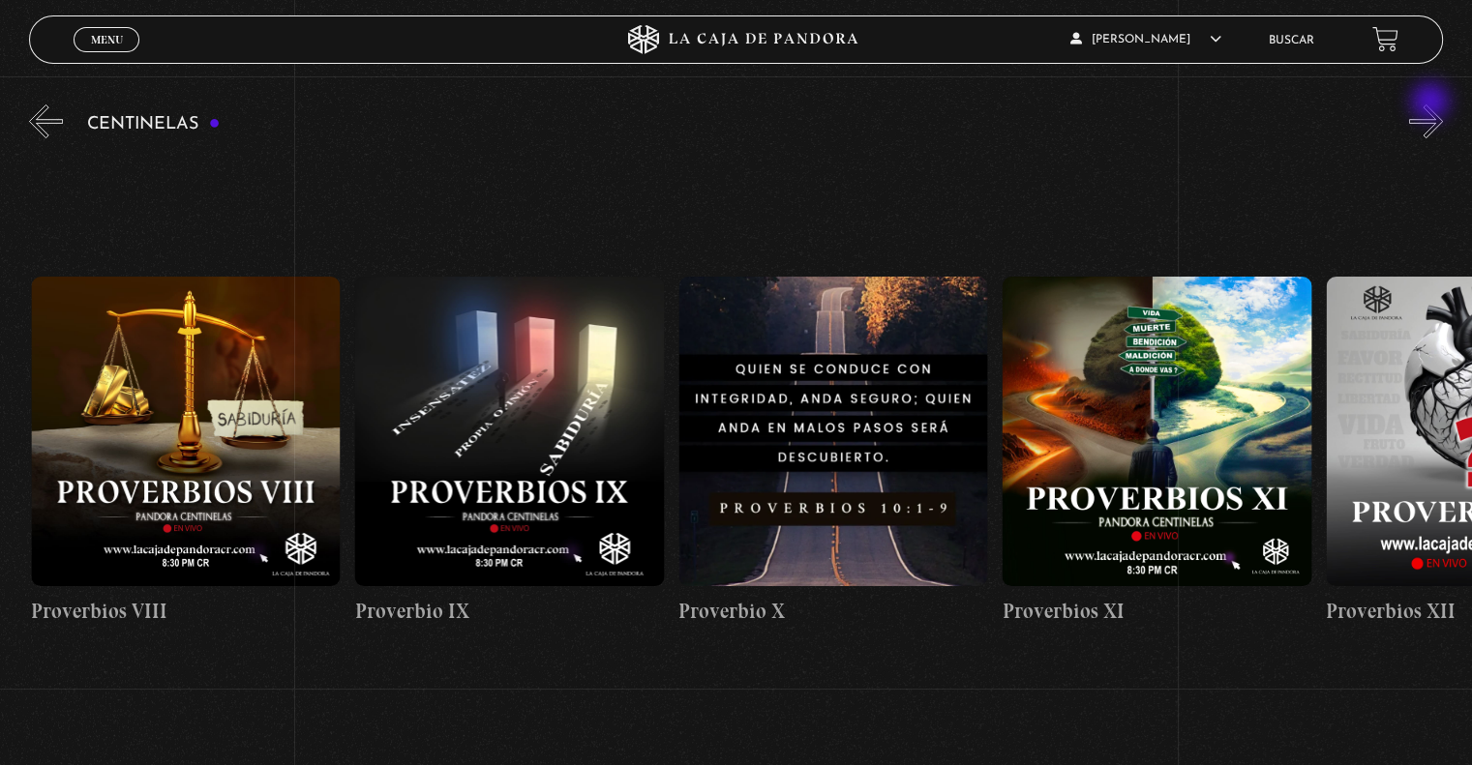
click at [1432, 105] on button "»" at bounding box center [1426, 122] width 34 height 34
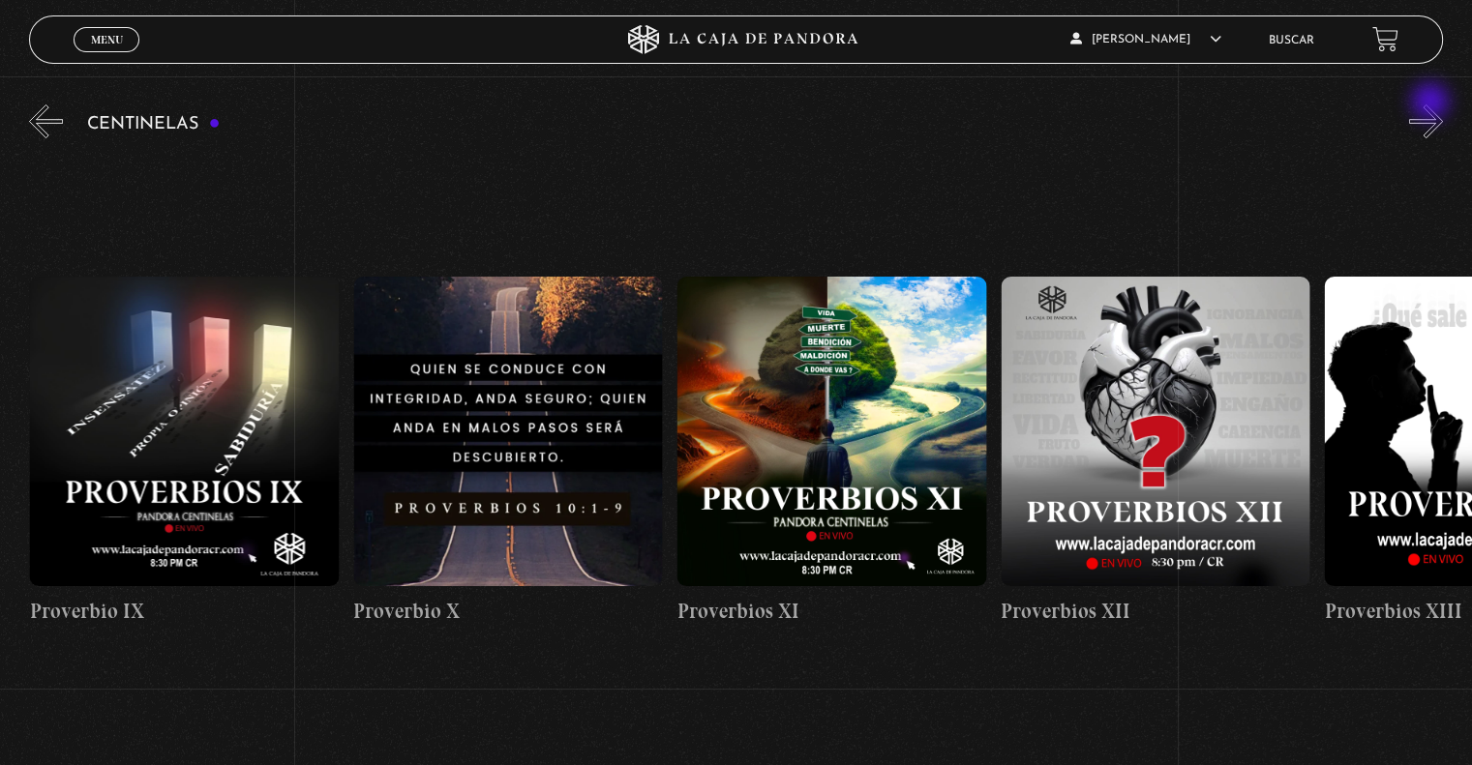
click at [1432, 105] on button "»" at bounding box center [1426, 122] width 34 height 34
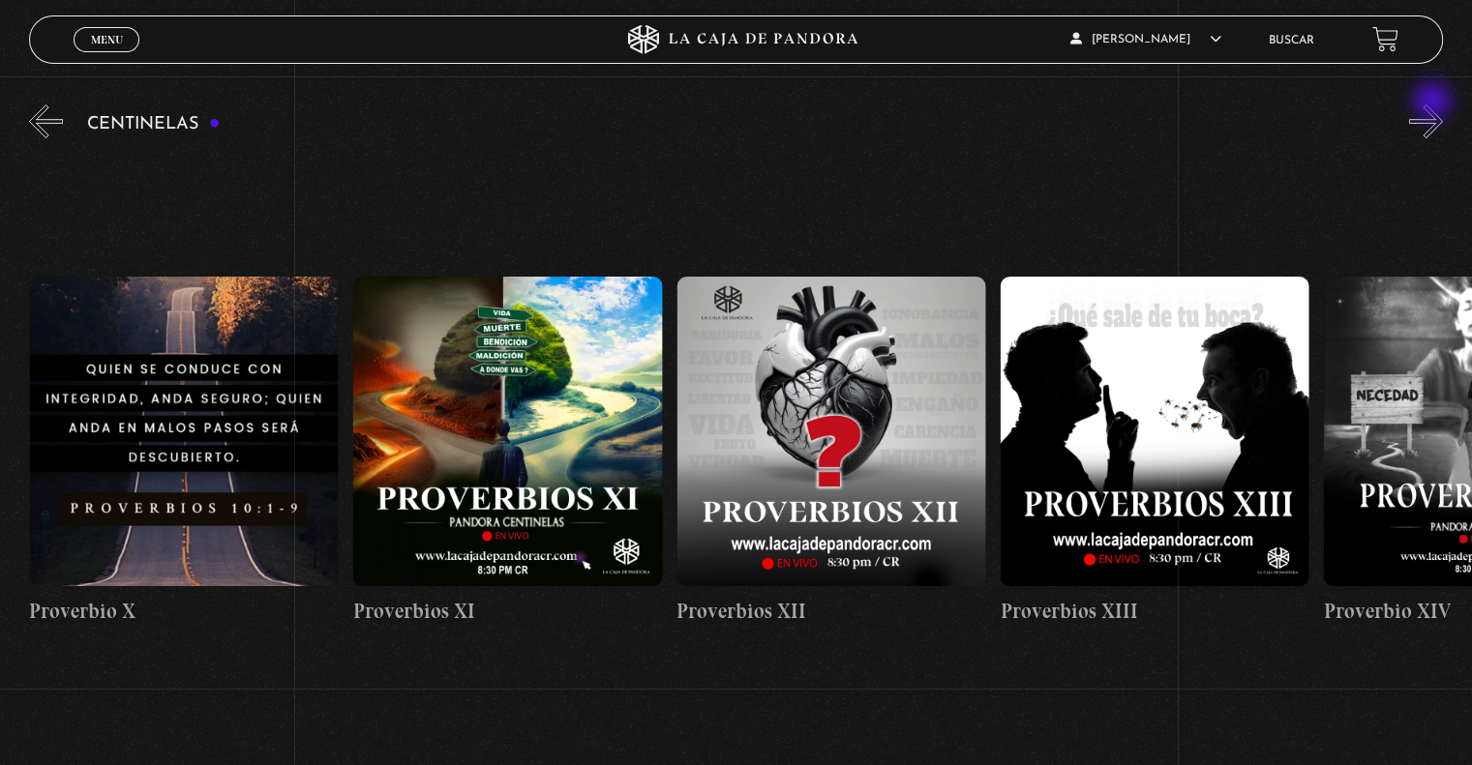
click at [1434, 105] on button "»" at bounding box center [1426, 122] width 34 height 34
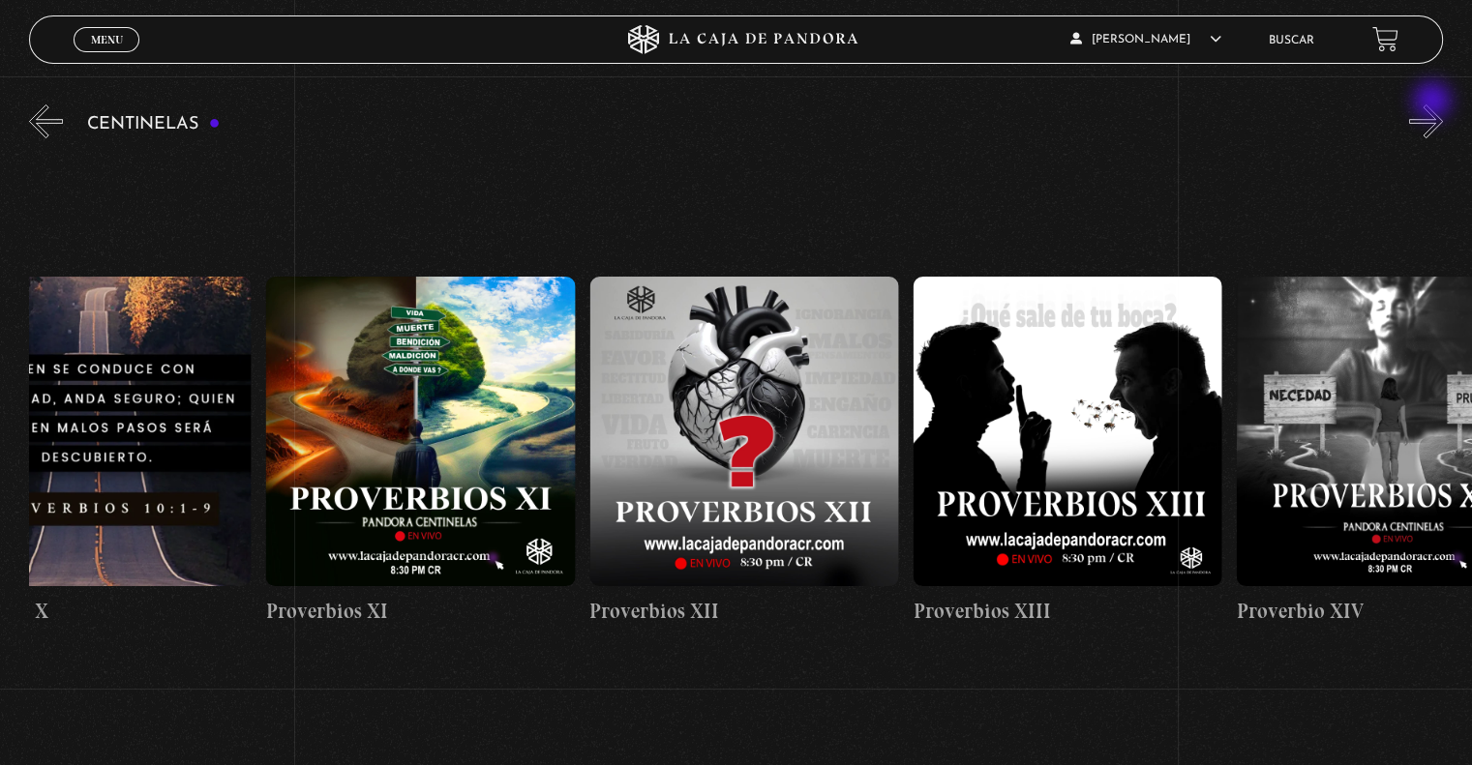
click at [1434, 105] on button "»" at bounding box center [1426, 122] width 34 height 34
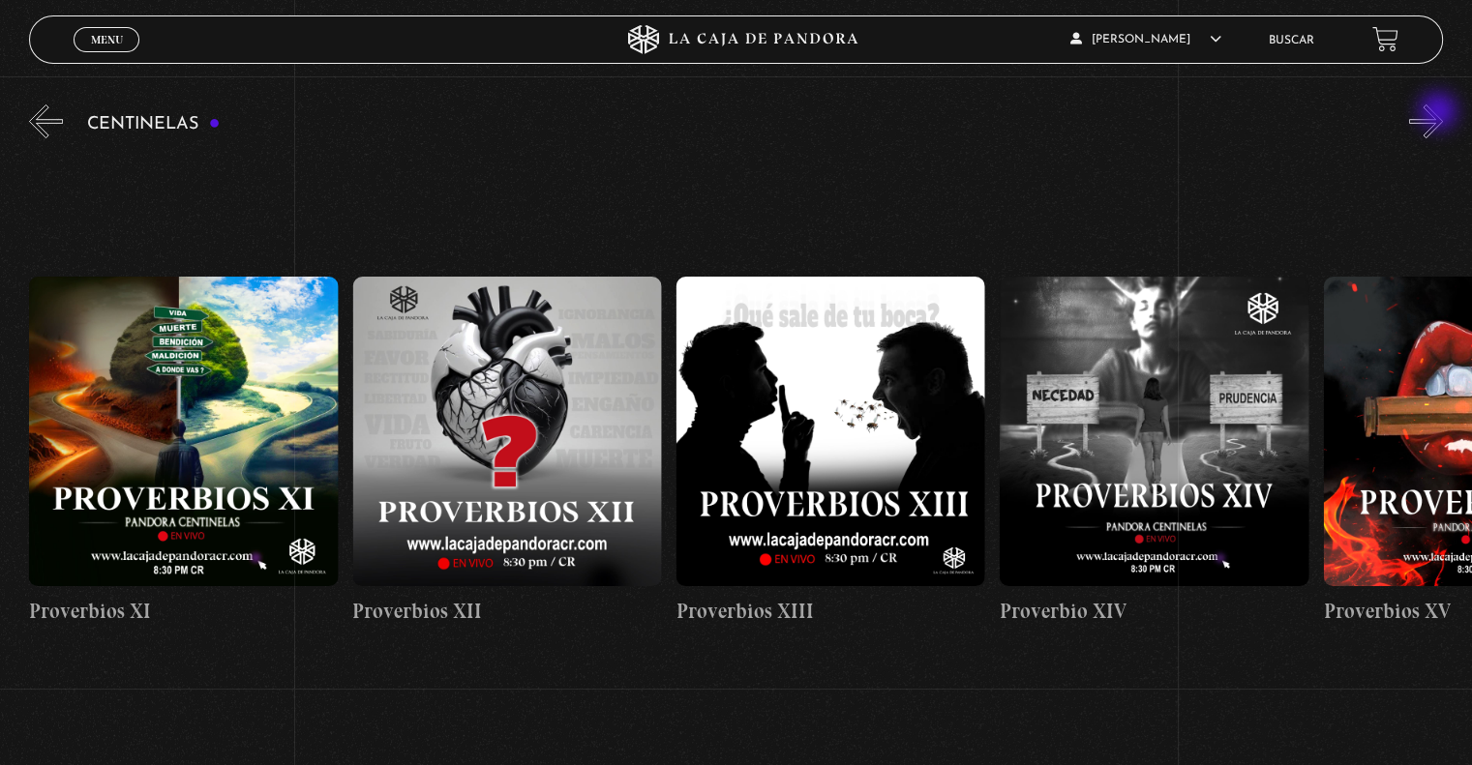
click at [1440, 115] on button "»" at bounding box center [1426, 122] width 34 height 34
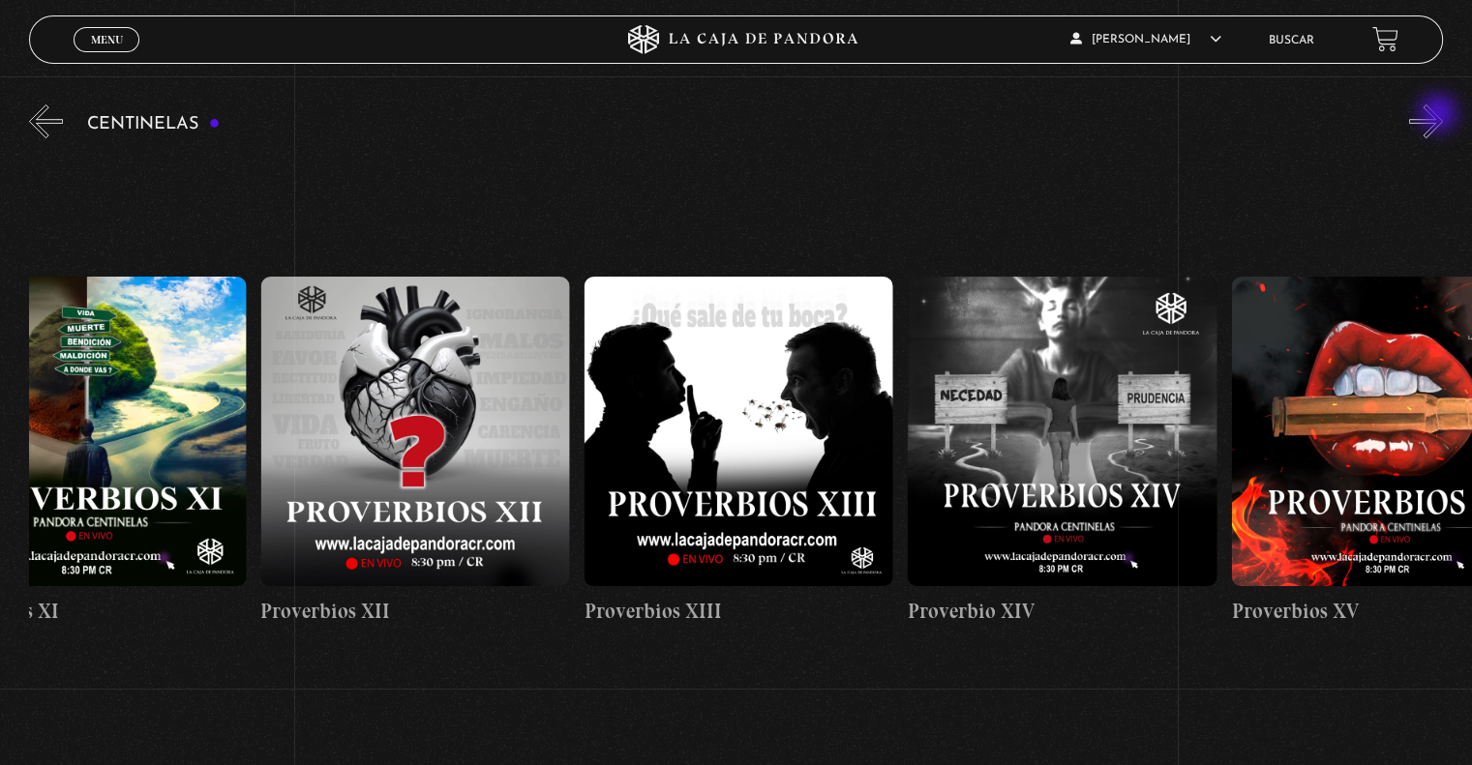
click at [1440, 115] on button "»" at bounding box center [1426, 122] width 34 height 34
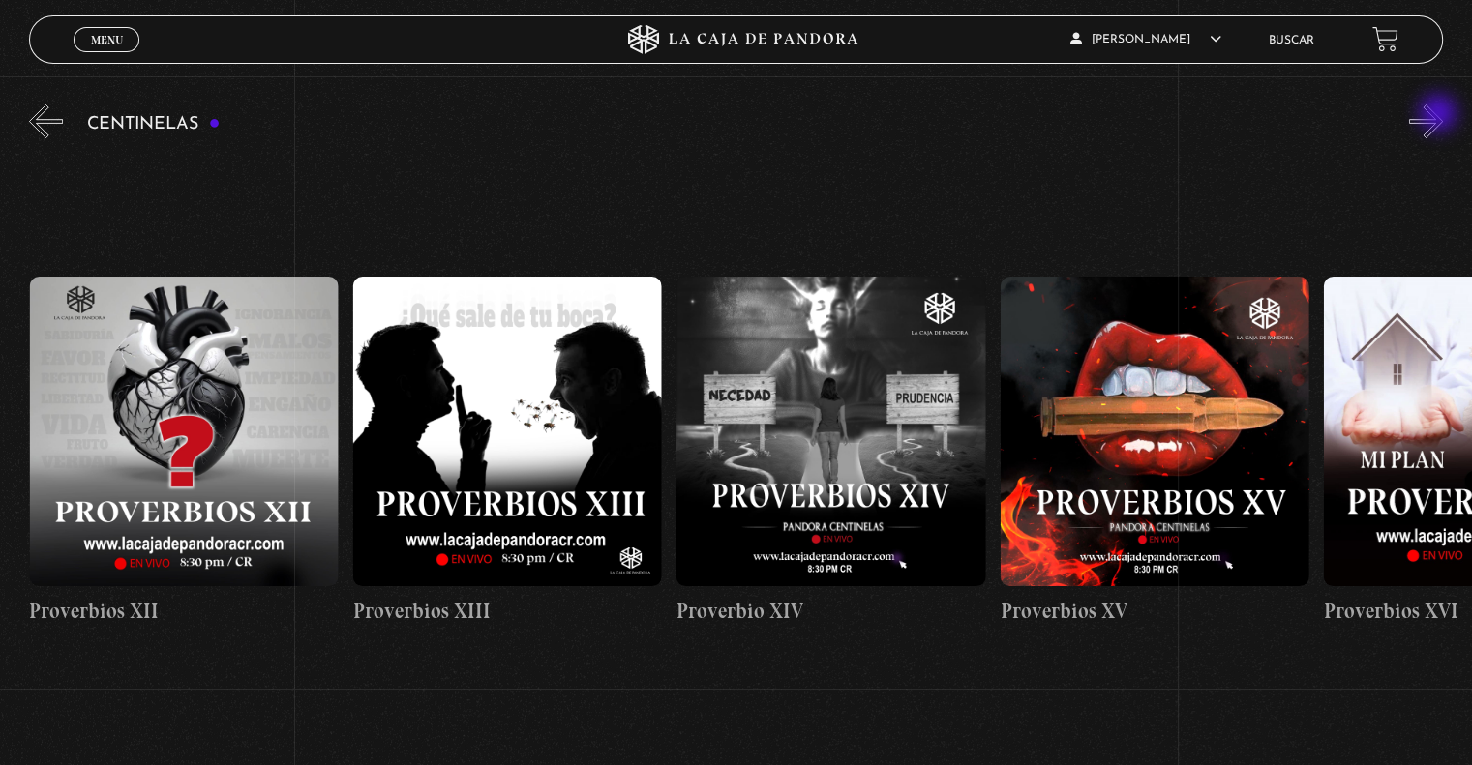
click at [1440, 115] on button "»" at bounding box center [1426, 122] width 34 height 34
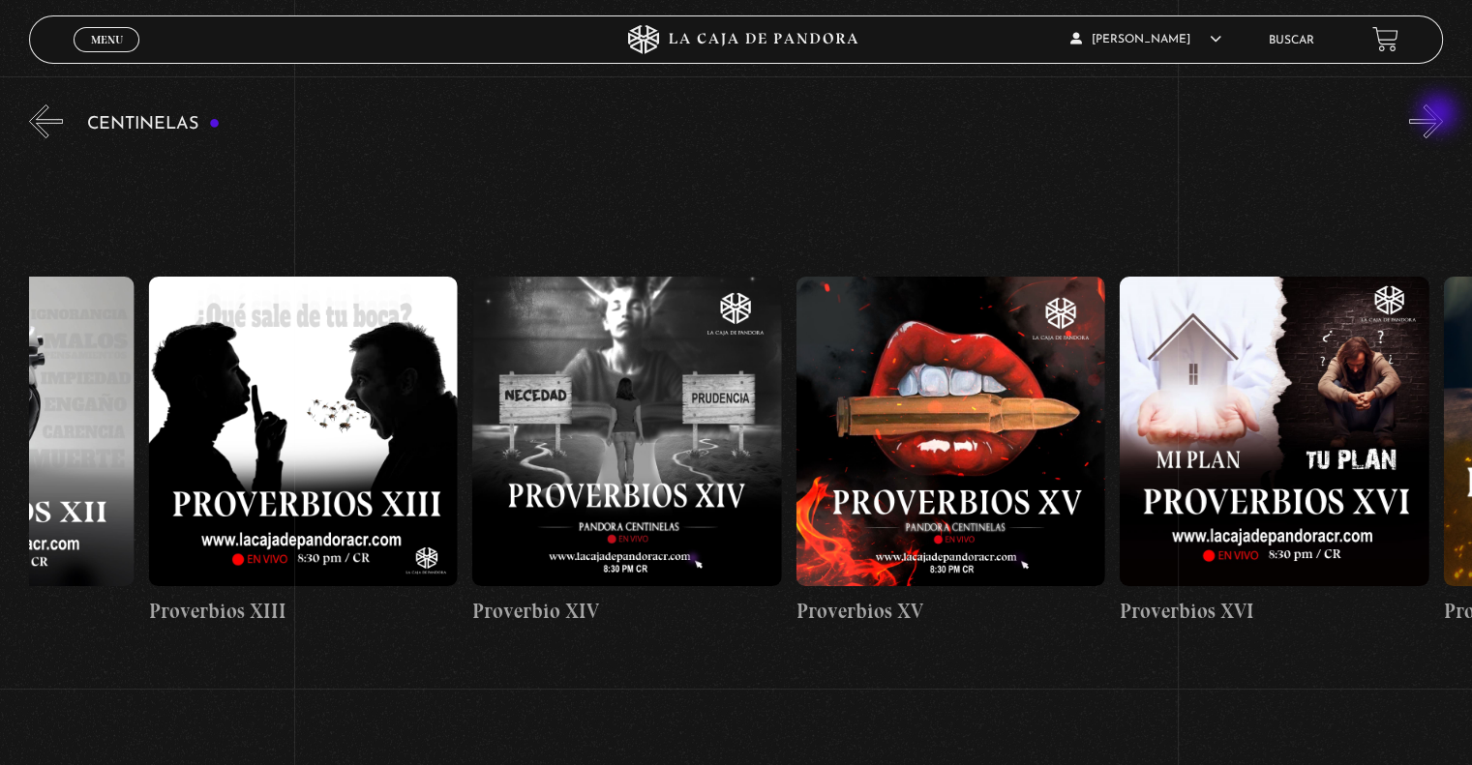
click at [1440, 115] on button "»" at bounding box center [1426, 122] width 34 height 34
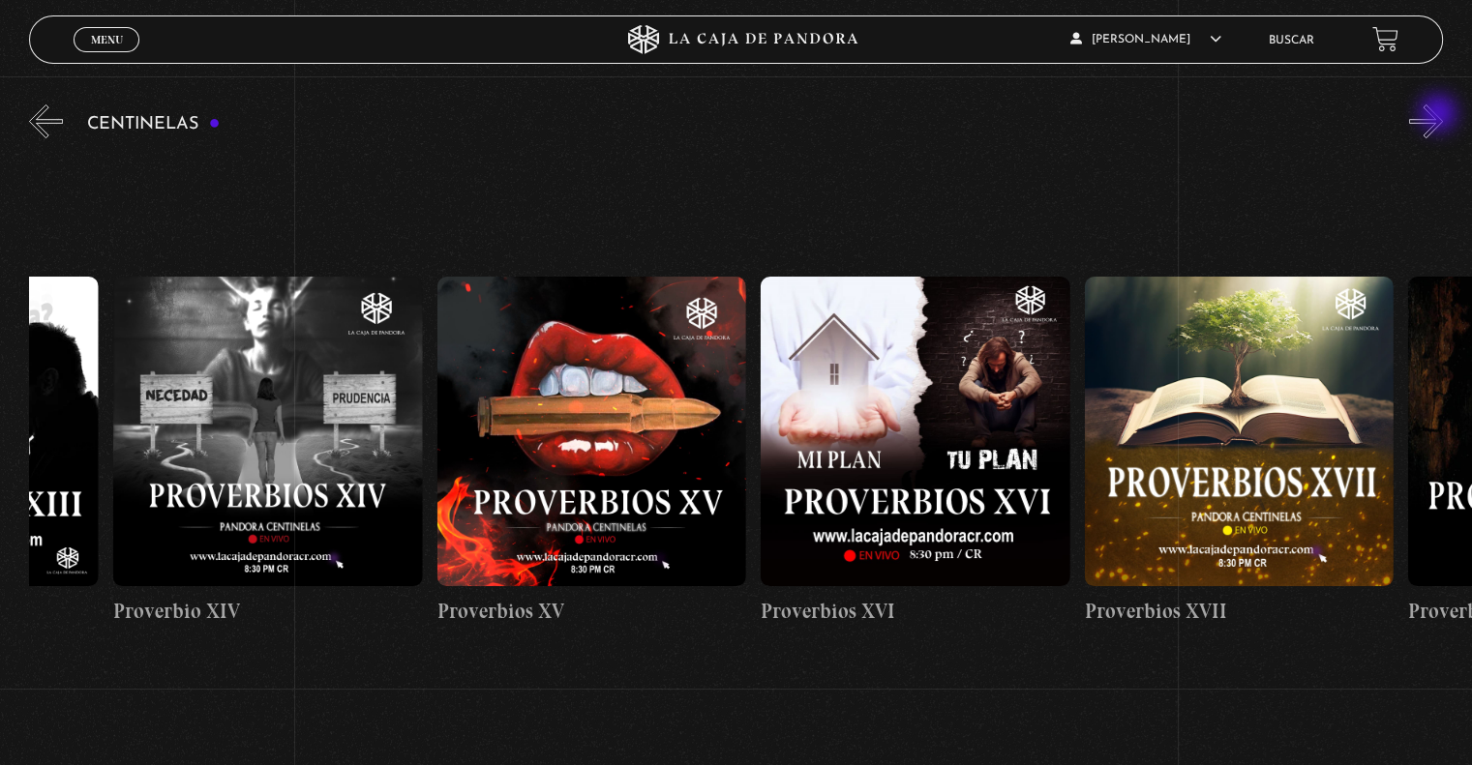
click at [1440, 115] on button "»" at bounding box center [1426, 122] width 34 height 34
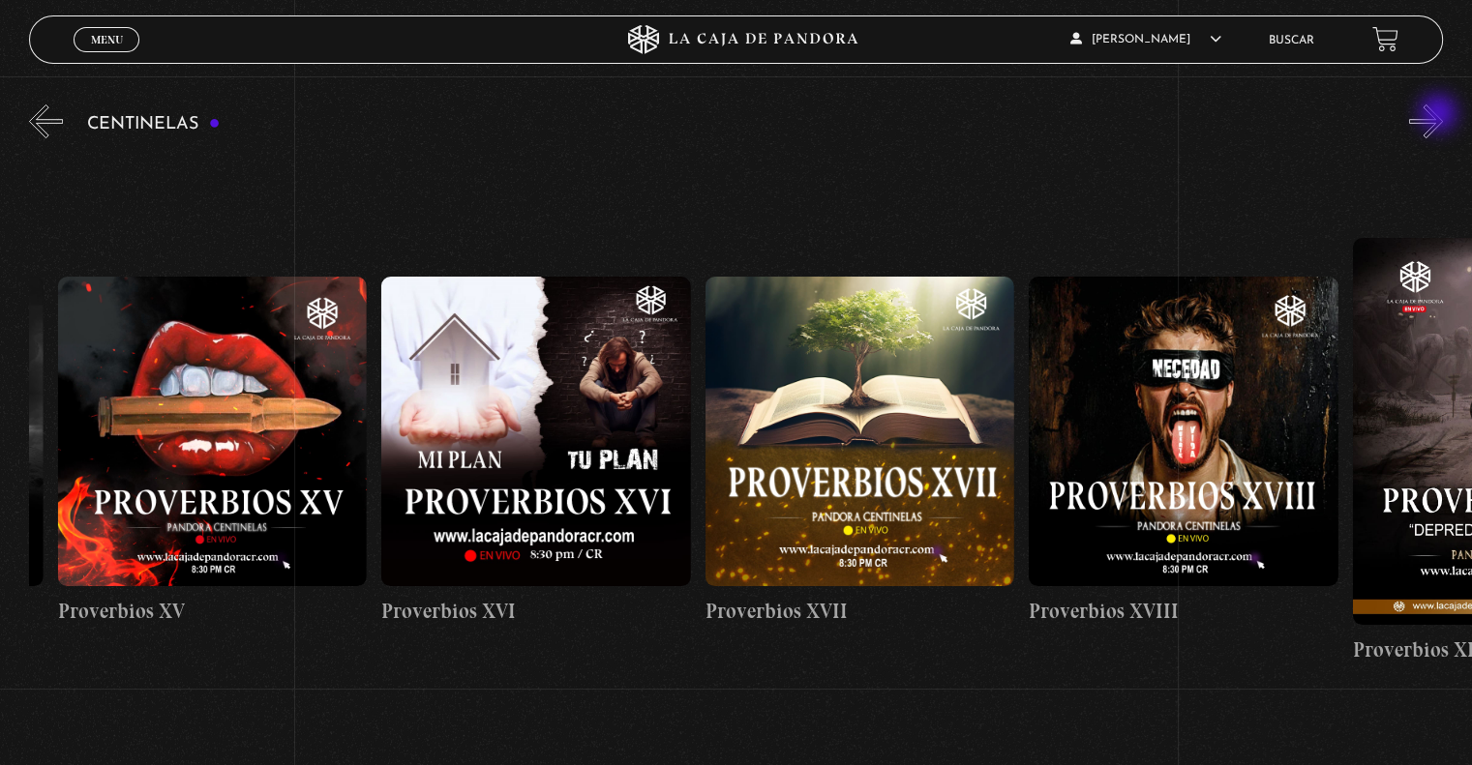
click at [1440, 115] on button "»" at bounding box center [1426, 122] width 34 height 34
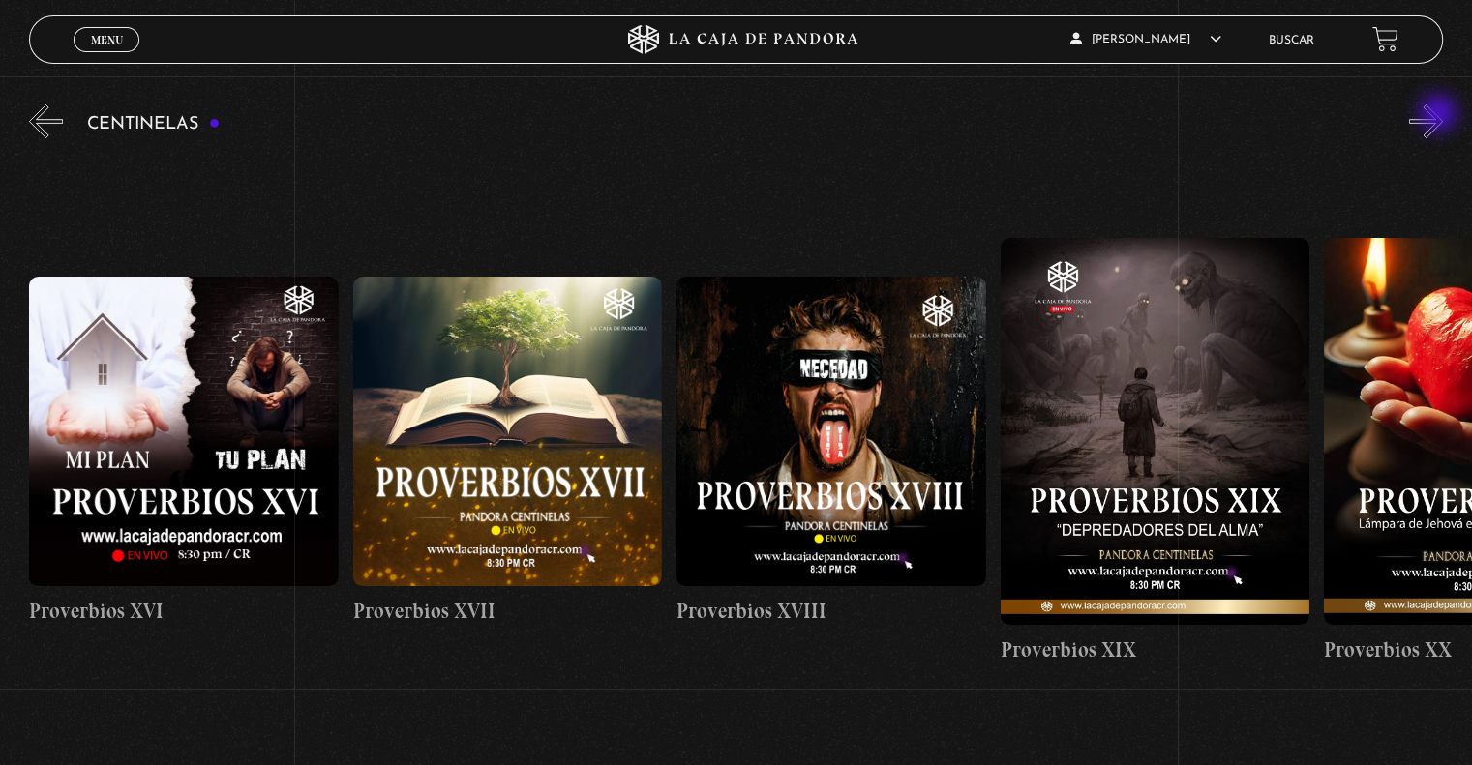
click at [1440, 115] on button "»" at bounding box center [1426, 122] width 34 height 34
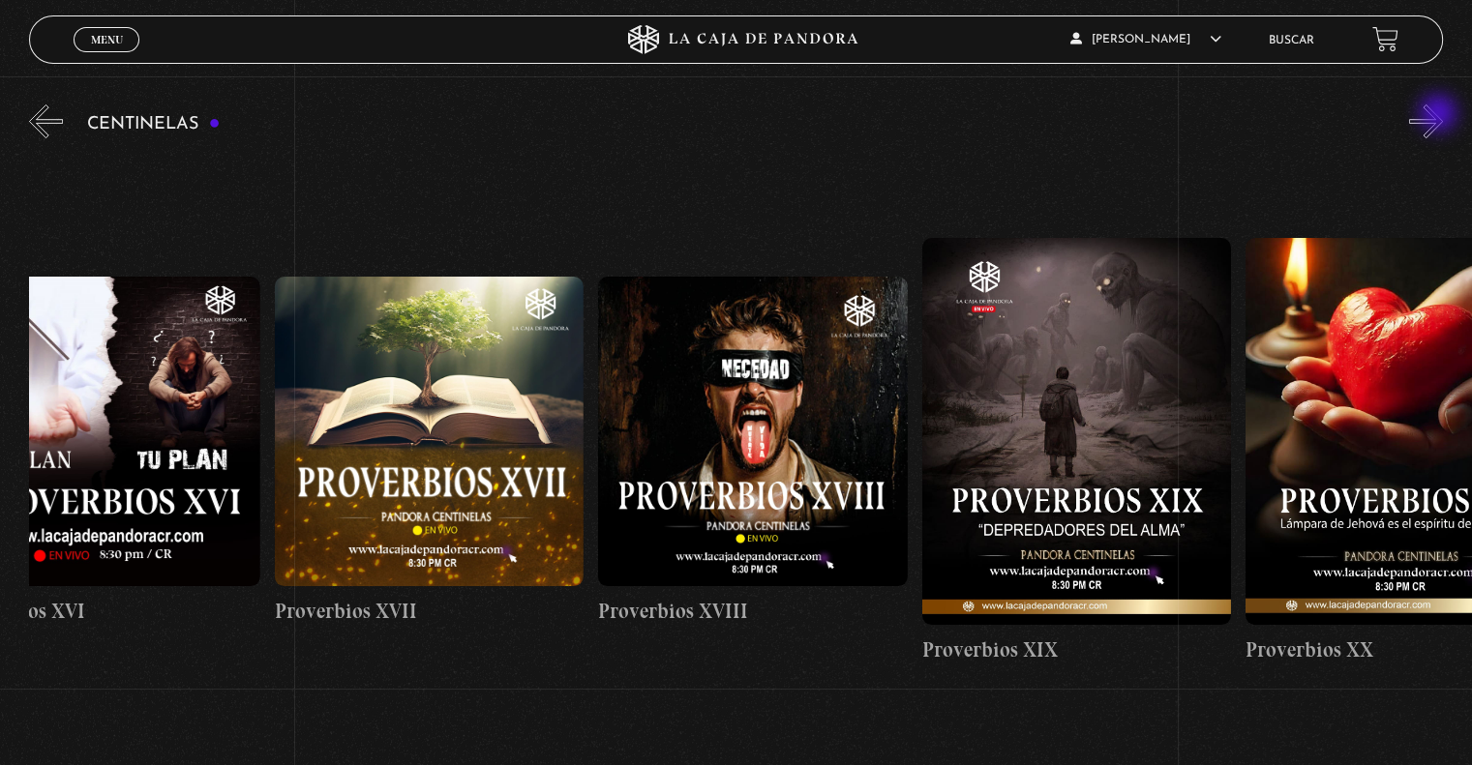
click at [1440, 115] on button "»" at bounding box center [1426, 122] width 34 height 34
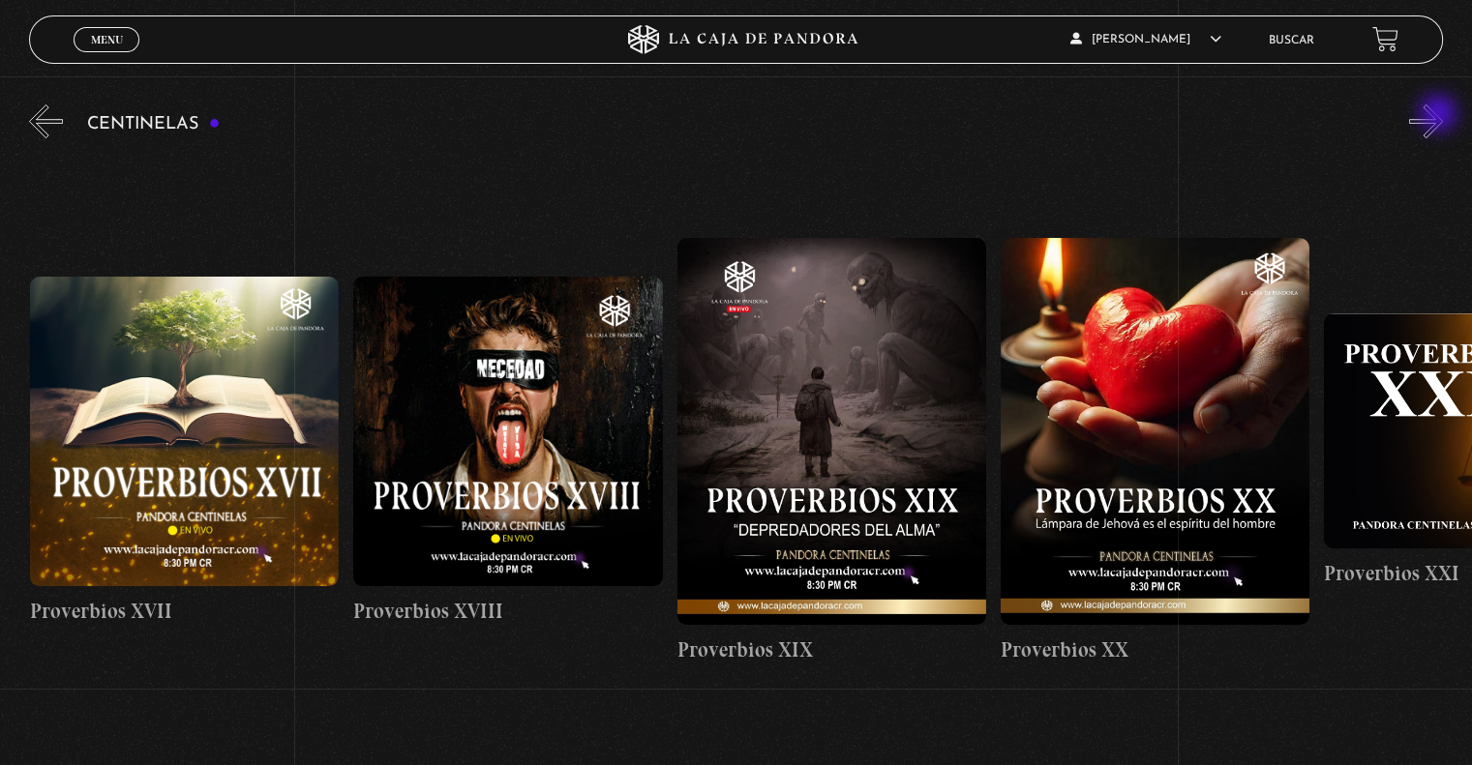
click at [1440, 115] on button "»" at bounding box center [1426, 122] width 34 height 34
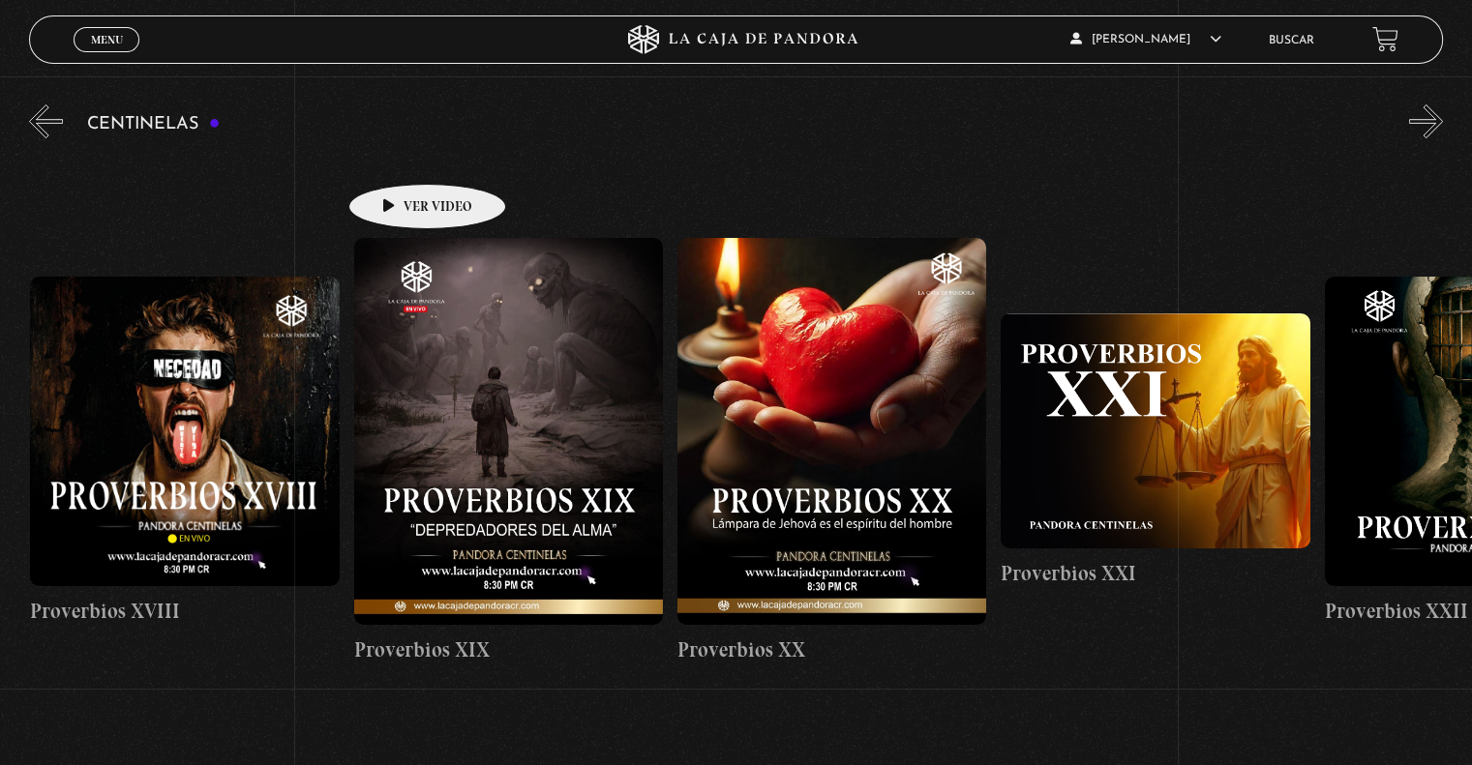
scroll to position [0, 6472]
click at [44, 114] on button "«" at bounding box center [46, 122] width 34 height 34
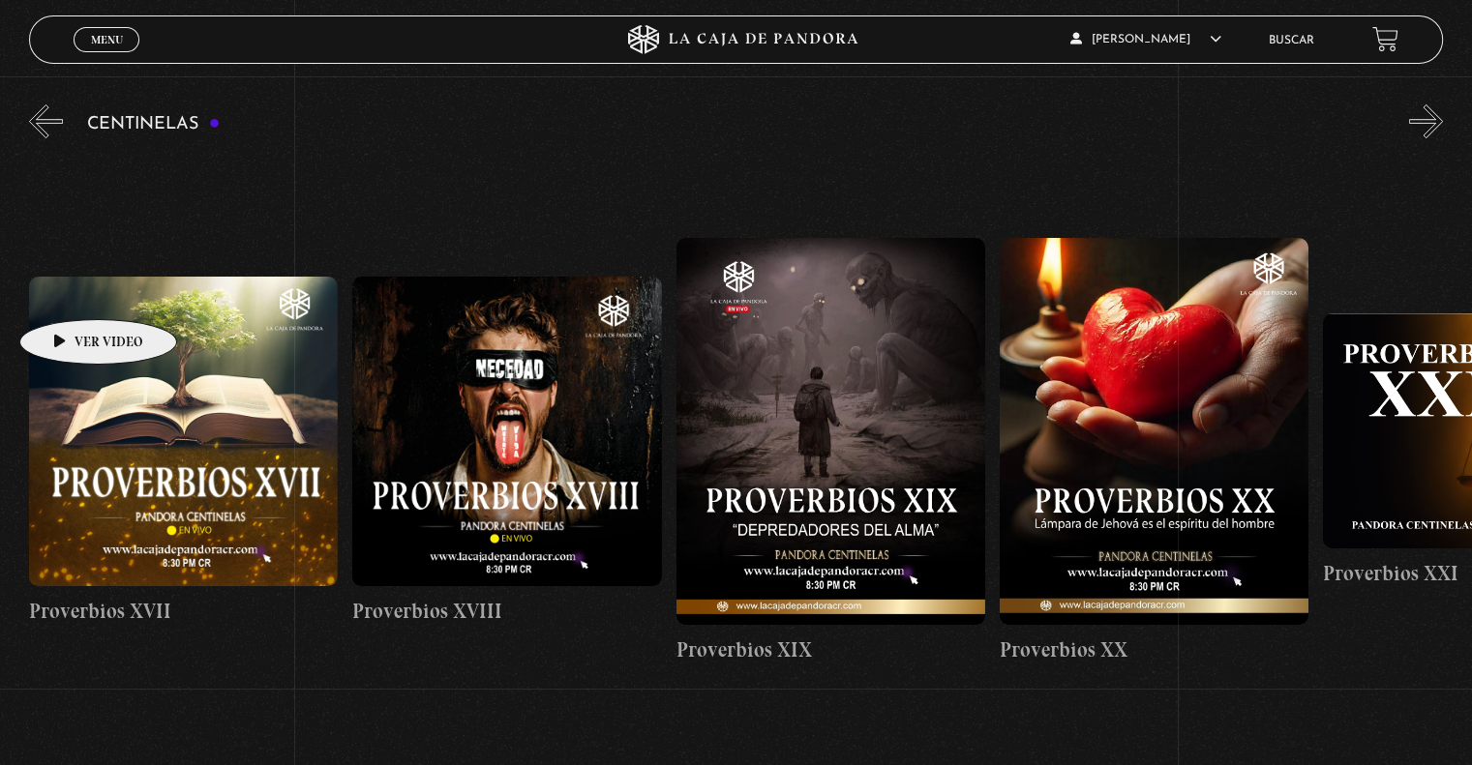
scroll to position [0, 6149]
click at [58, 105] on button "«" at bounding box center [46, 122] width 34 height 34
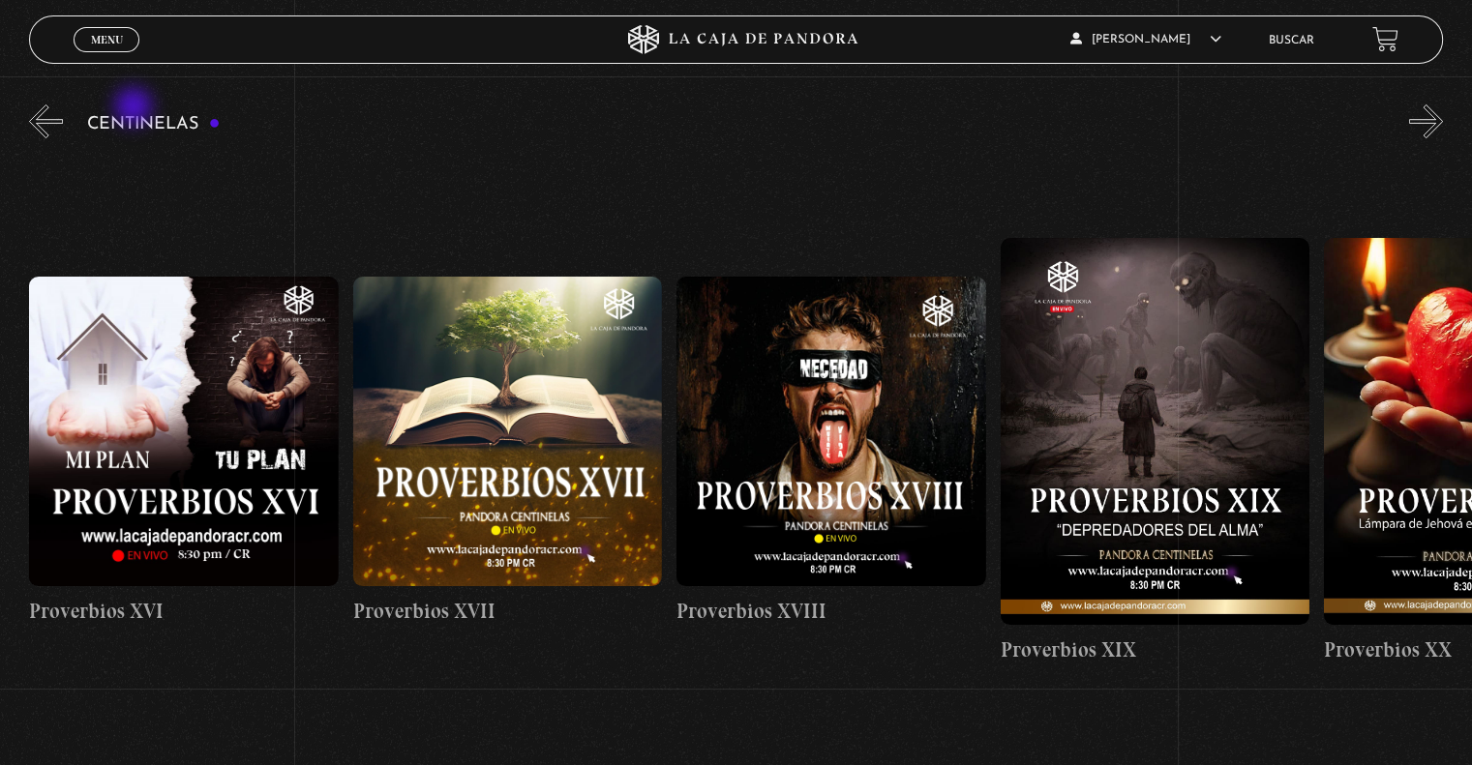
scroll to position [0, 5825]
drag, startPoint x: 135, startPoint y: 108, endPoint x: 101, endPoint y: 49, distance: 68.5
click at [101, 49] on div "Menu Cerrar Lesnny Javier Jiménez Granados En vivos Pandora Centinelas Mi cuent…" at bounding box center [736, 552] width 1472 height 1376
click at [101, 50] on span "Cerrar" at bounding box center [106, 57] width 45 height 14
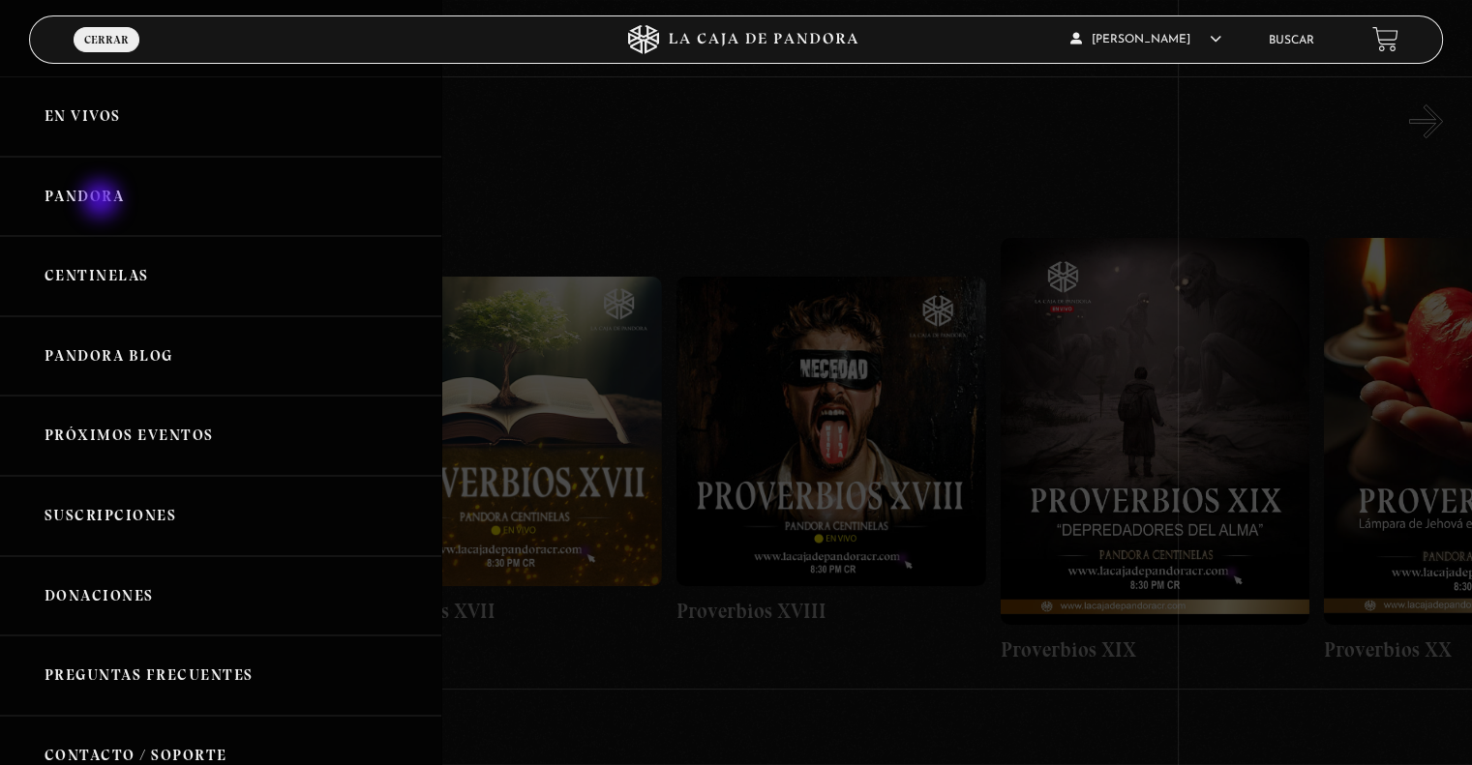
click at [103, 201] on link "Pandora" at bounding box center [220, 197] width 441 height 80
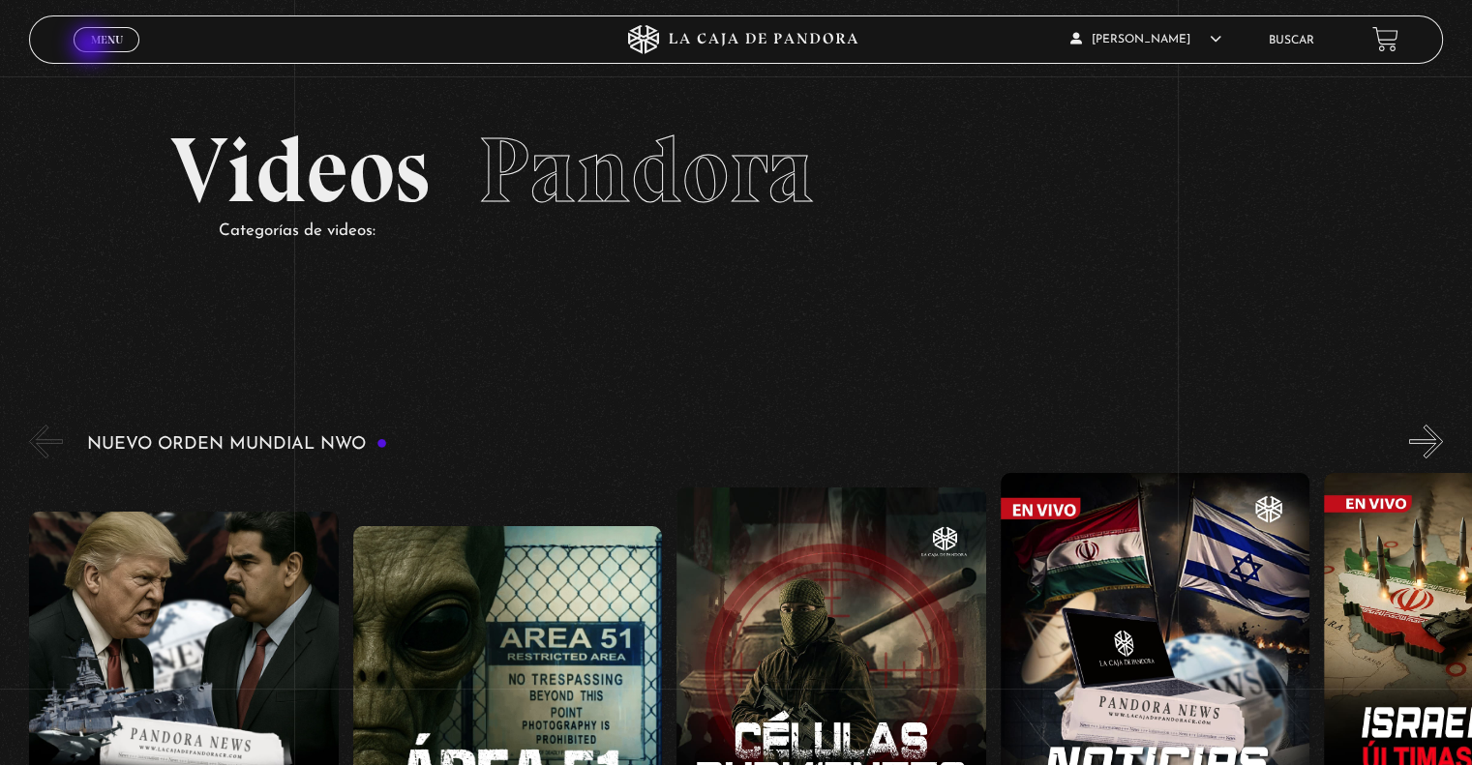
click at [92, 46] on link "Menu Cerrar" at bounding box center [107, 39] width 66 height 25
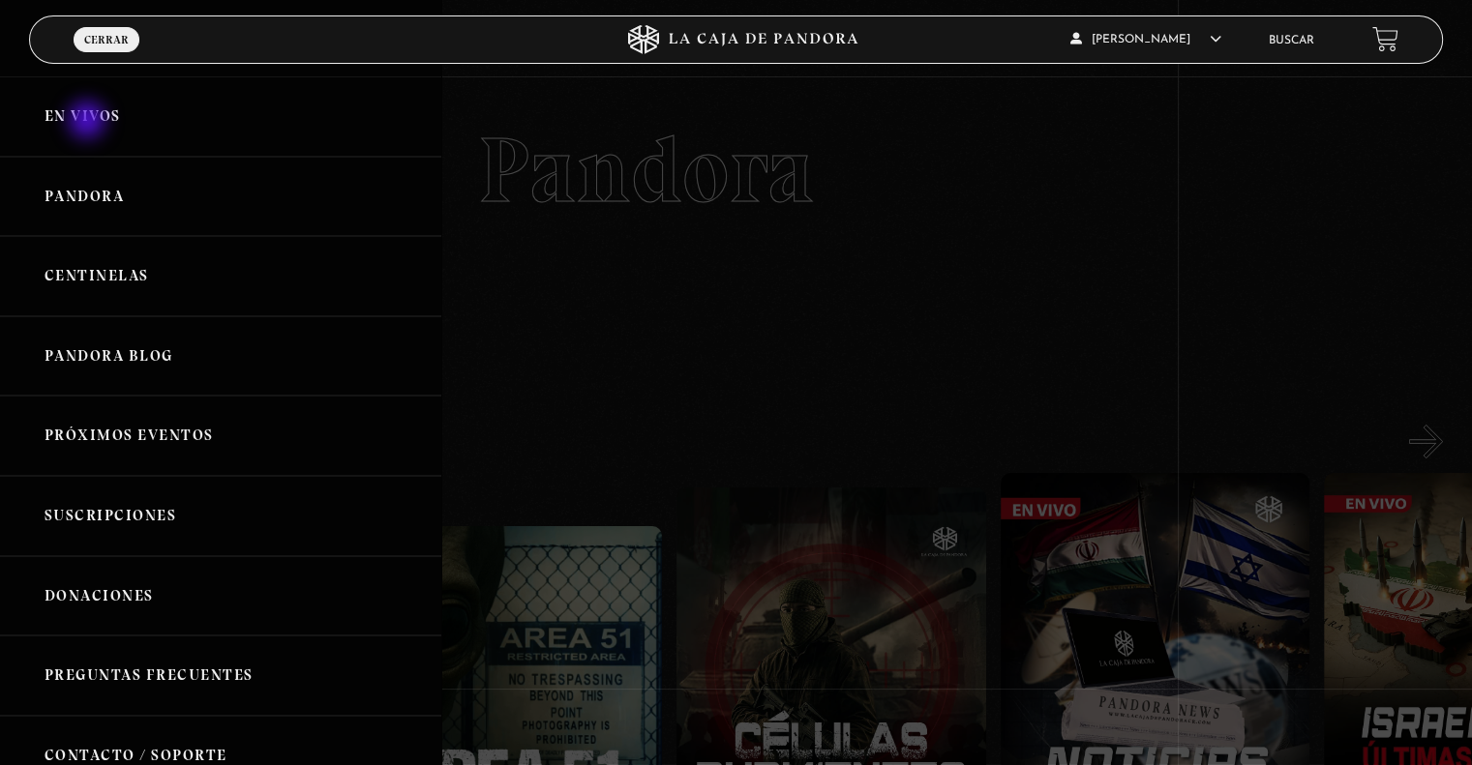
click at [89, 122] on link "En vivos" at bounding box center [220, 116] width 441 height 80
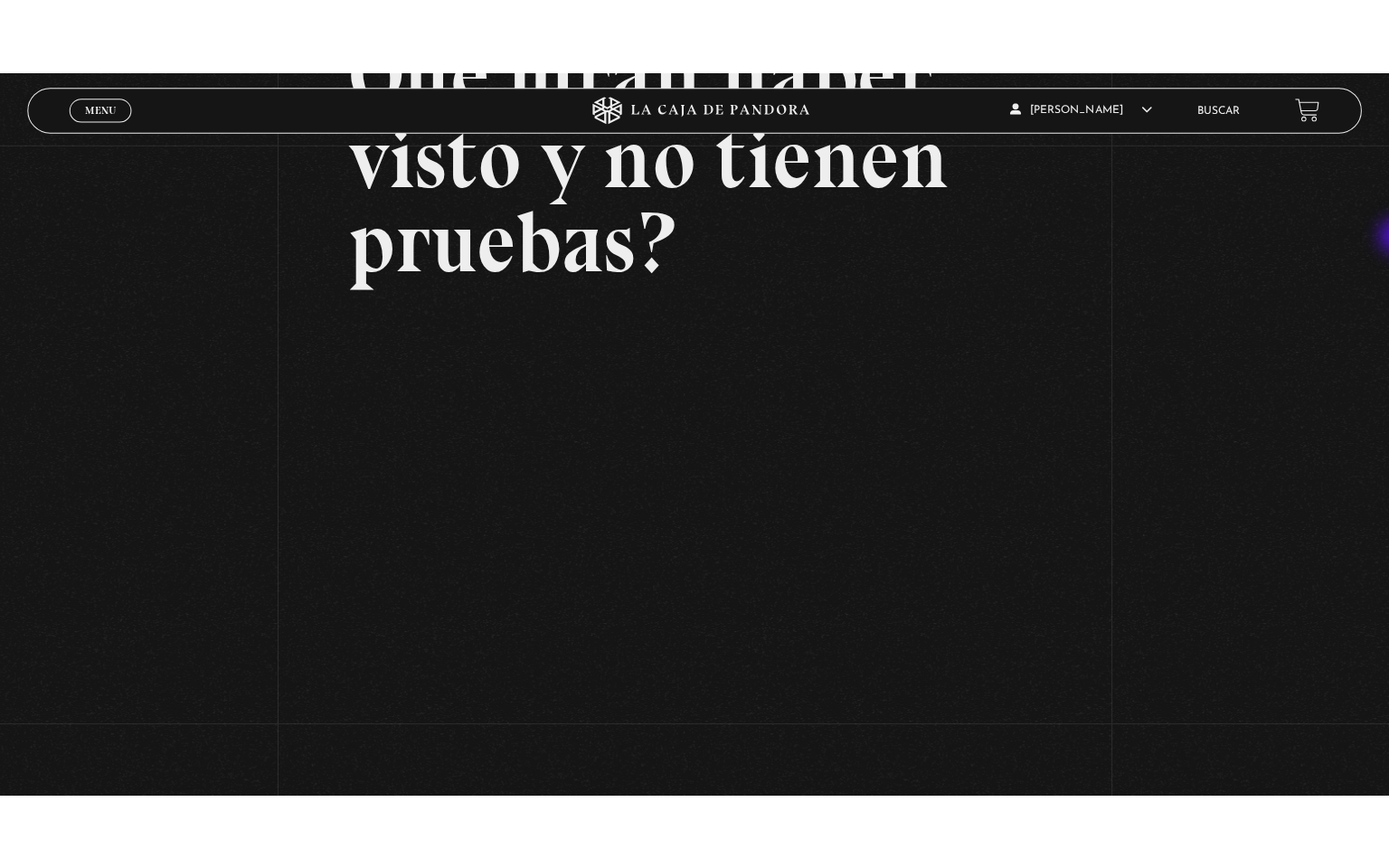
scroll to position [213, 0]
